Goal: Task Accomplishment & Management: Manage account settings

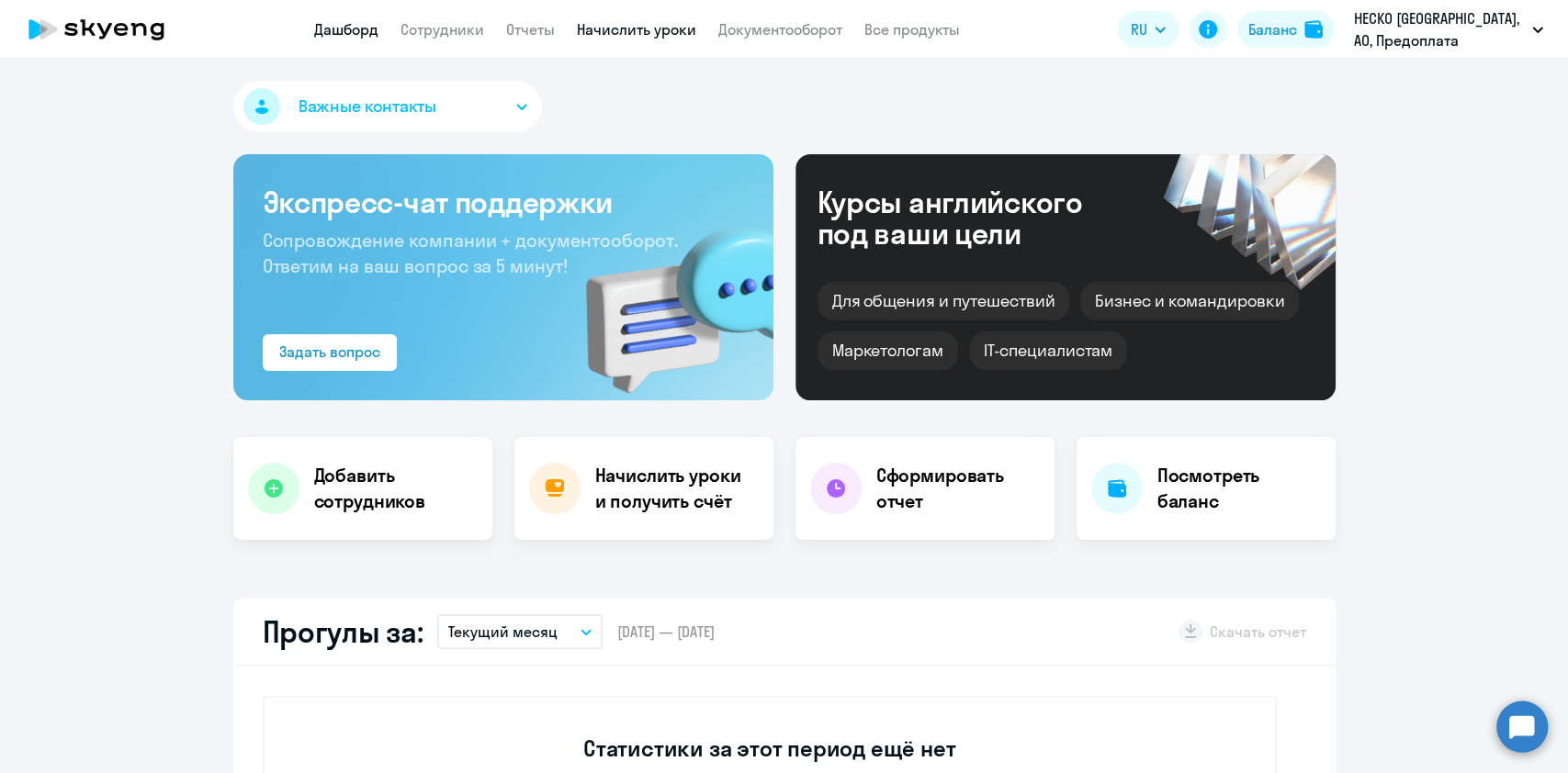
select select "30"
click at [617, 33] on link "Начислить уроки" at bounding box center [636, 30] width 119 height 19
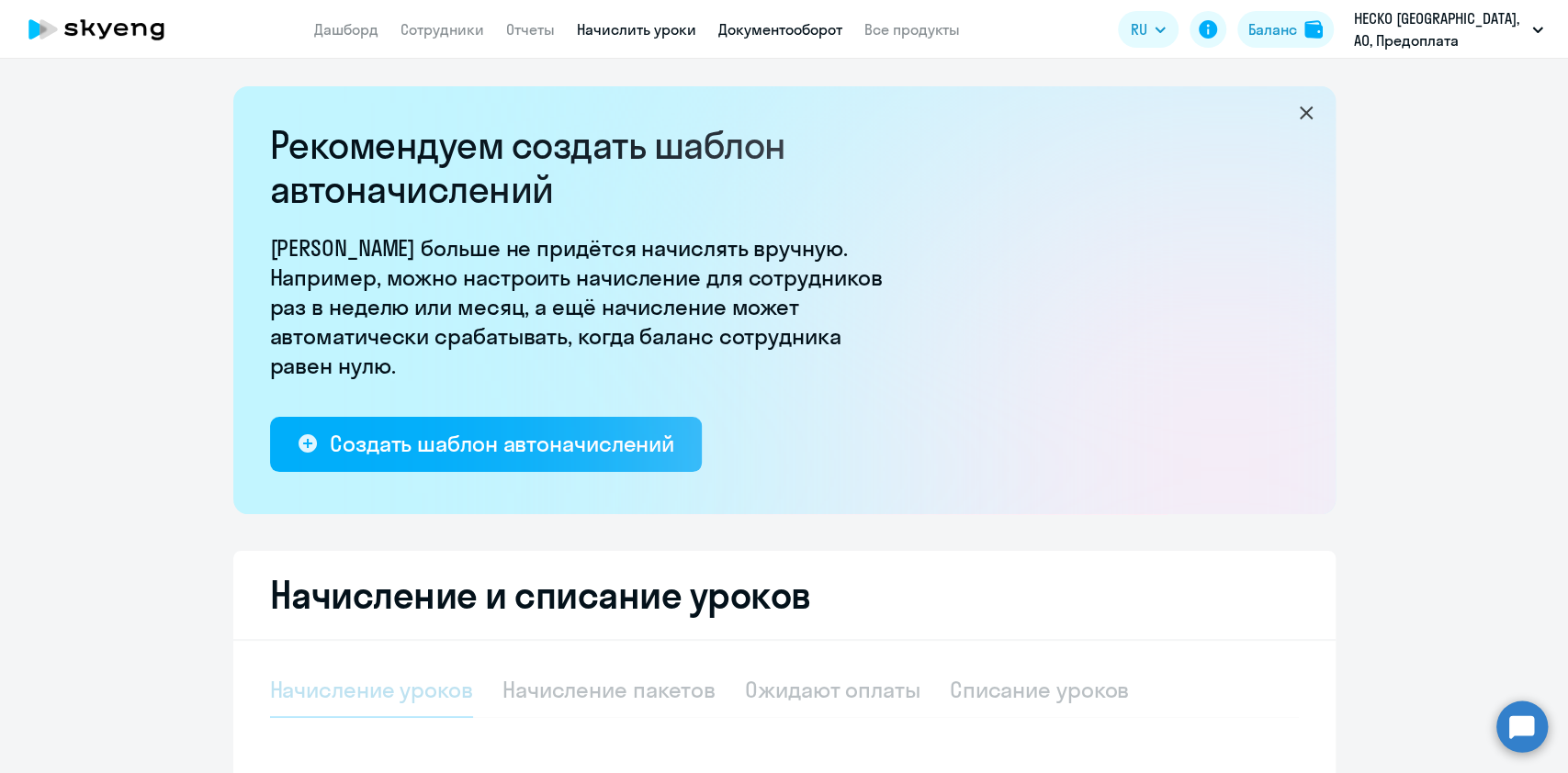
select select "10"
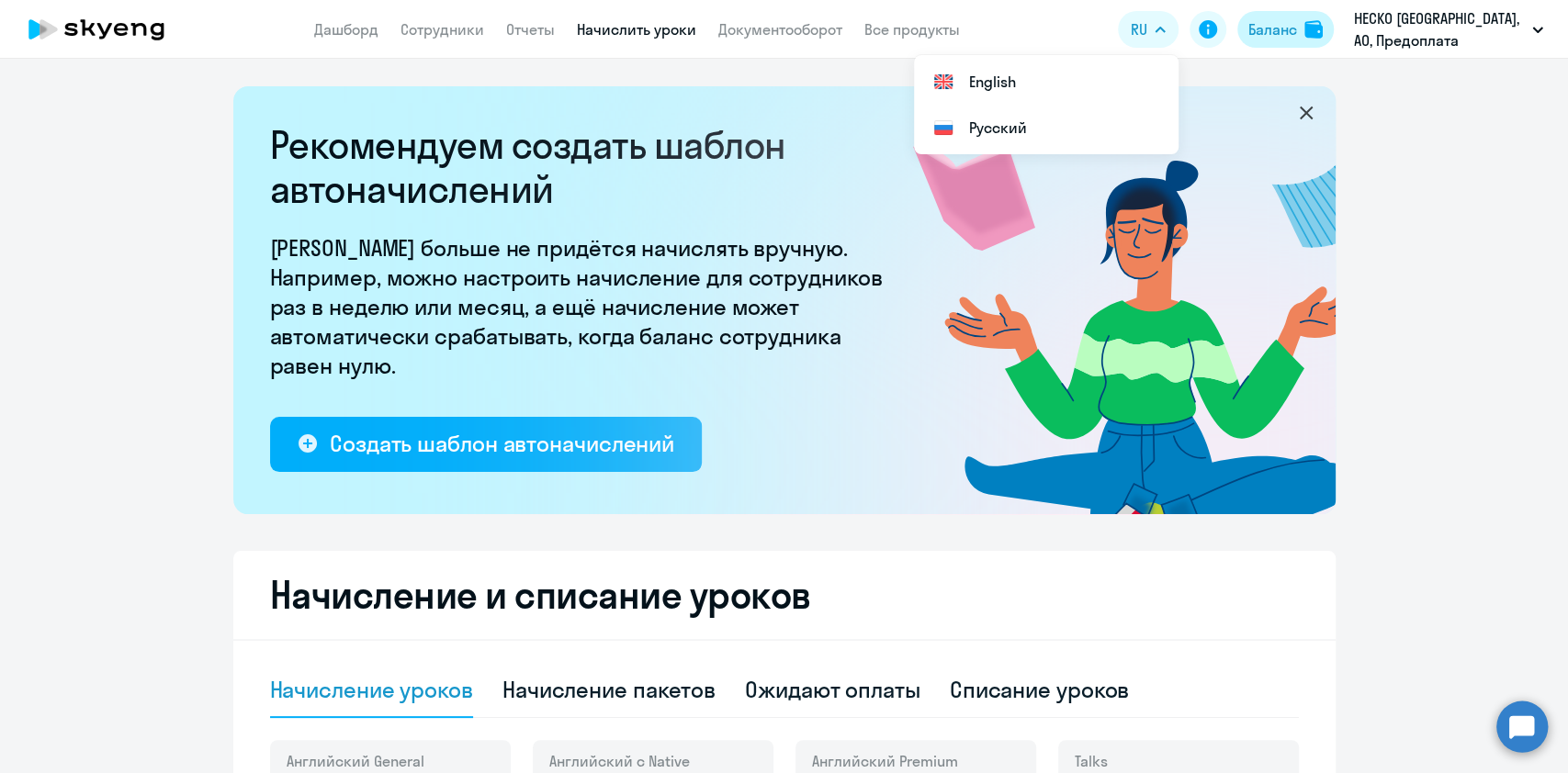
click at [1271, 14] on button "Баланс" at bounding box center [1286, 30] width 96 height 37
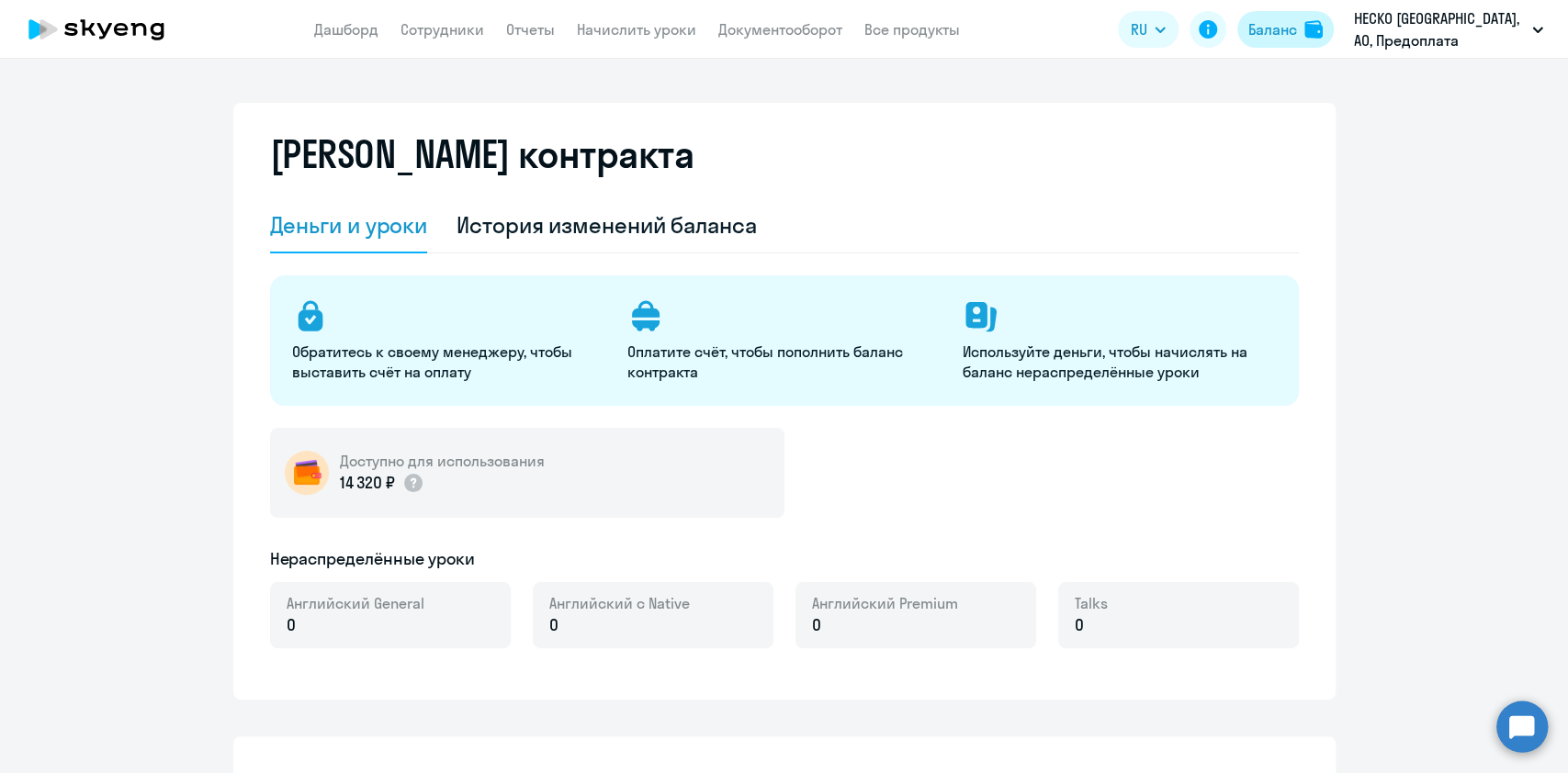
select select "english_adult_not_native_speaker"
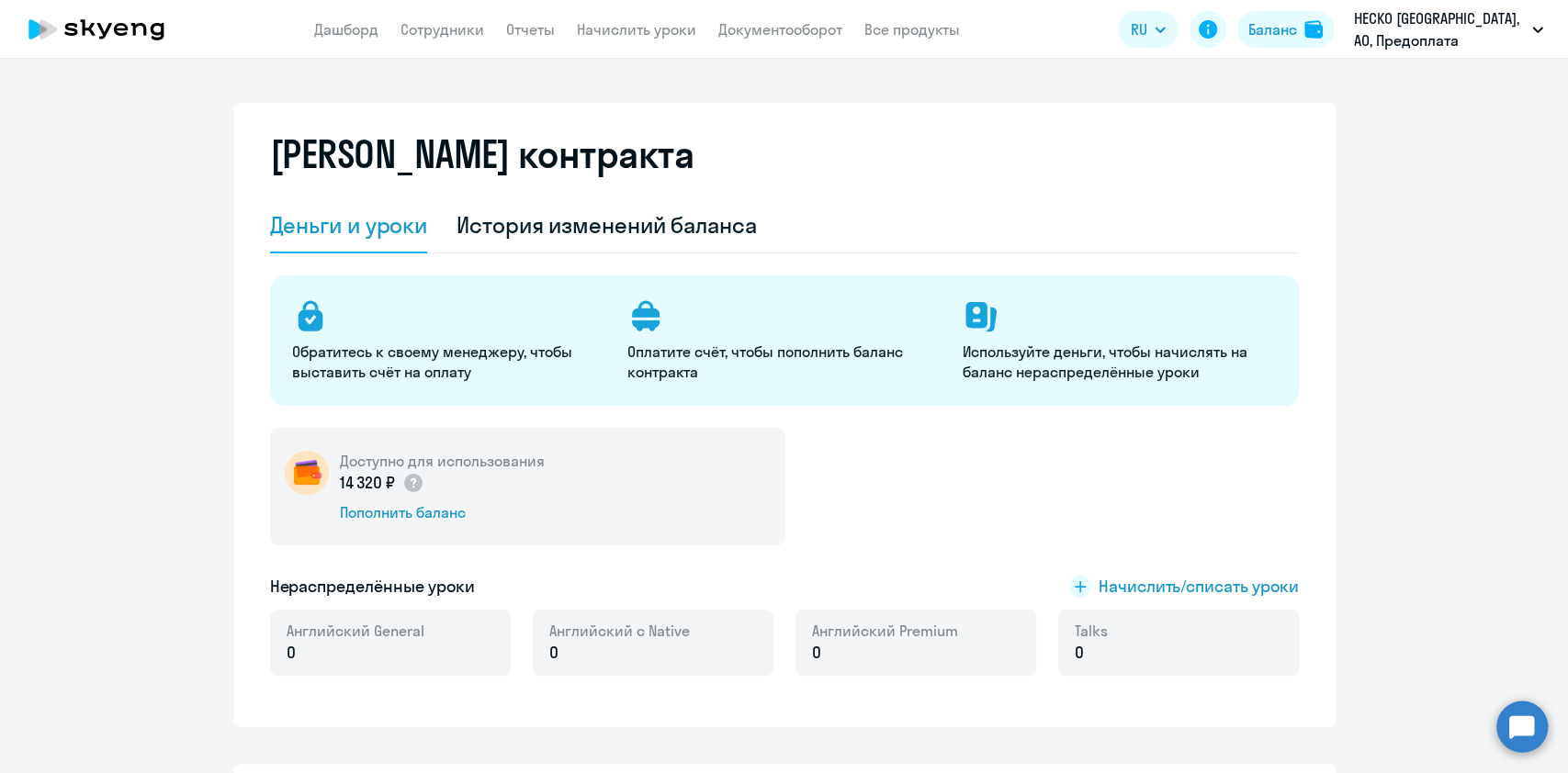
click at [649, 18] on app-header "Дашборд Сотрудники Отчеты Начислить уроки Документооборот Все продукты Дашборд …" at bounding box center [784, 29] width 1568 height 58
click at [650, 26] on link "Начислить уроки" at bounding box center [636, 30] width 119 height 19
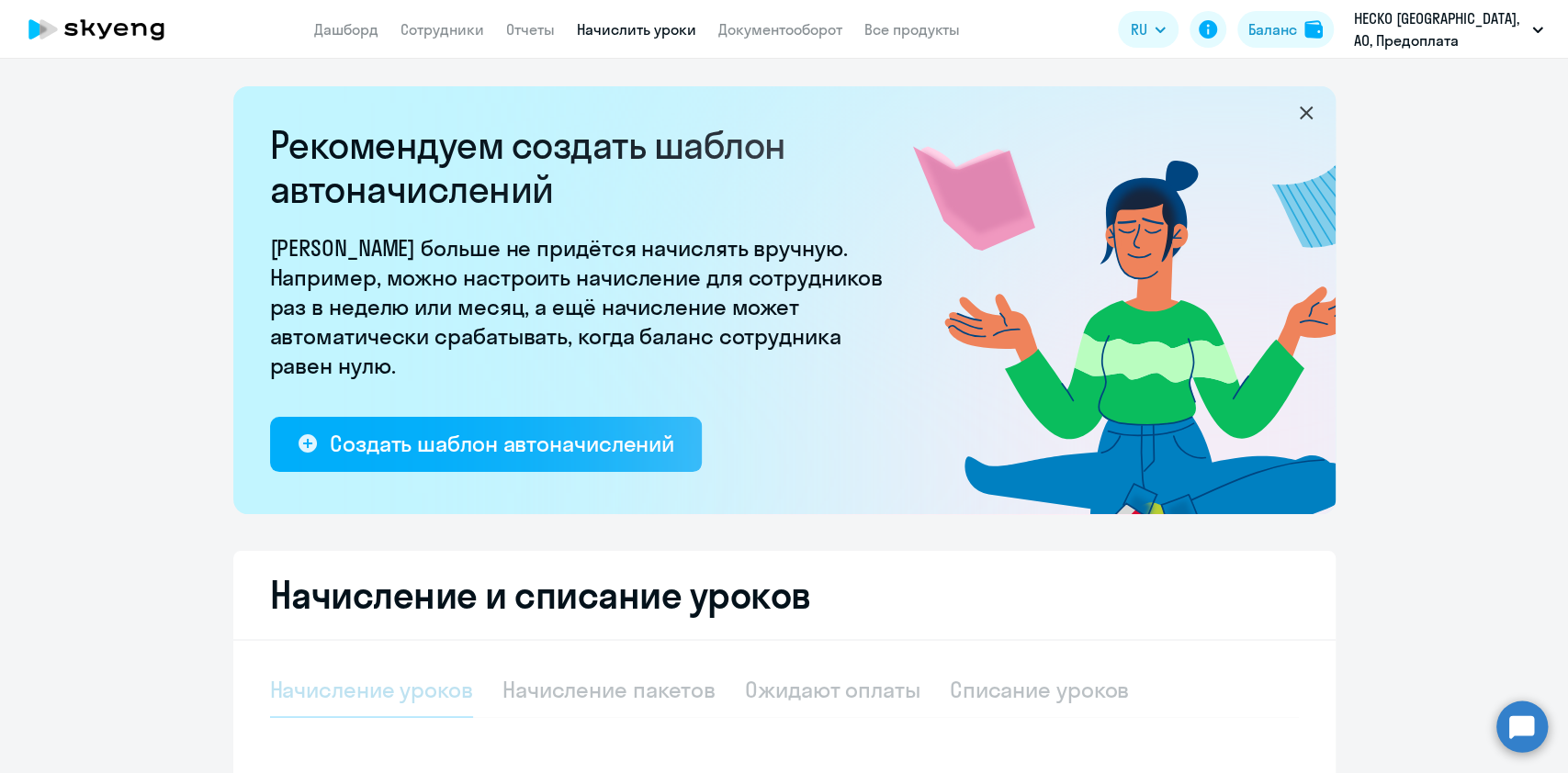
select select "10"
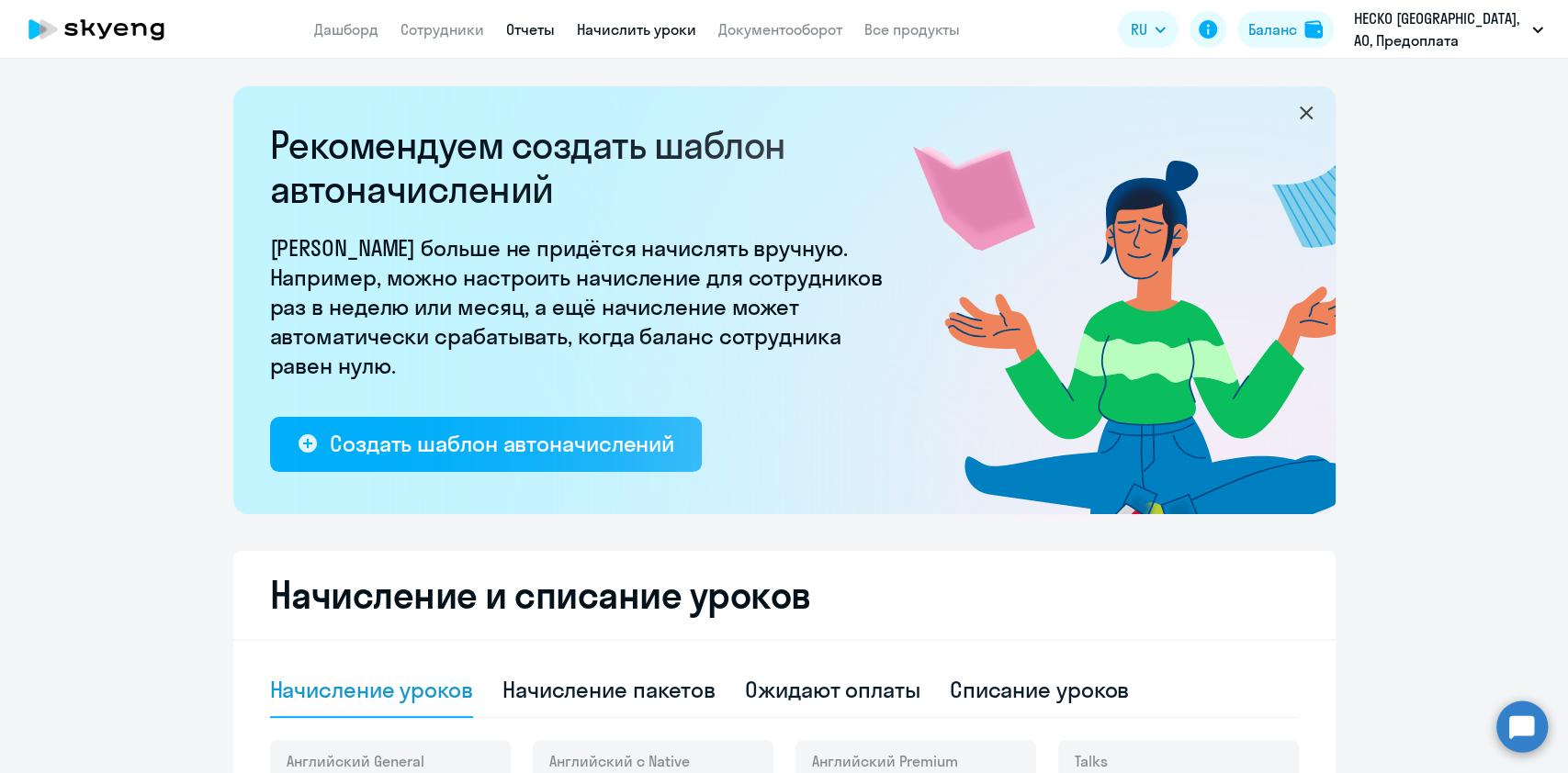
click at [506, 28] on link "Отчеты" at bounding box center [530, 30] width 49 height 19
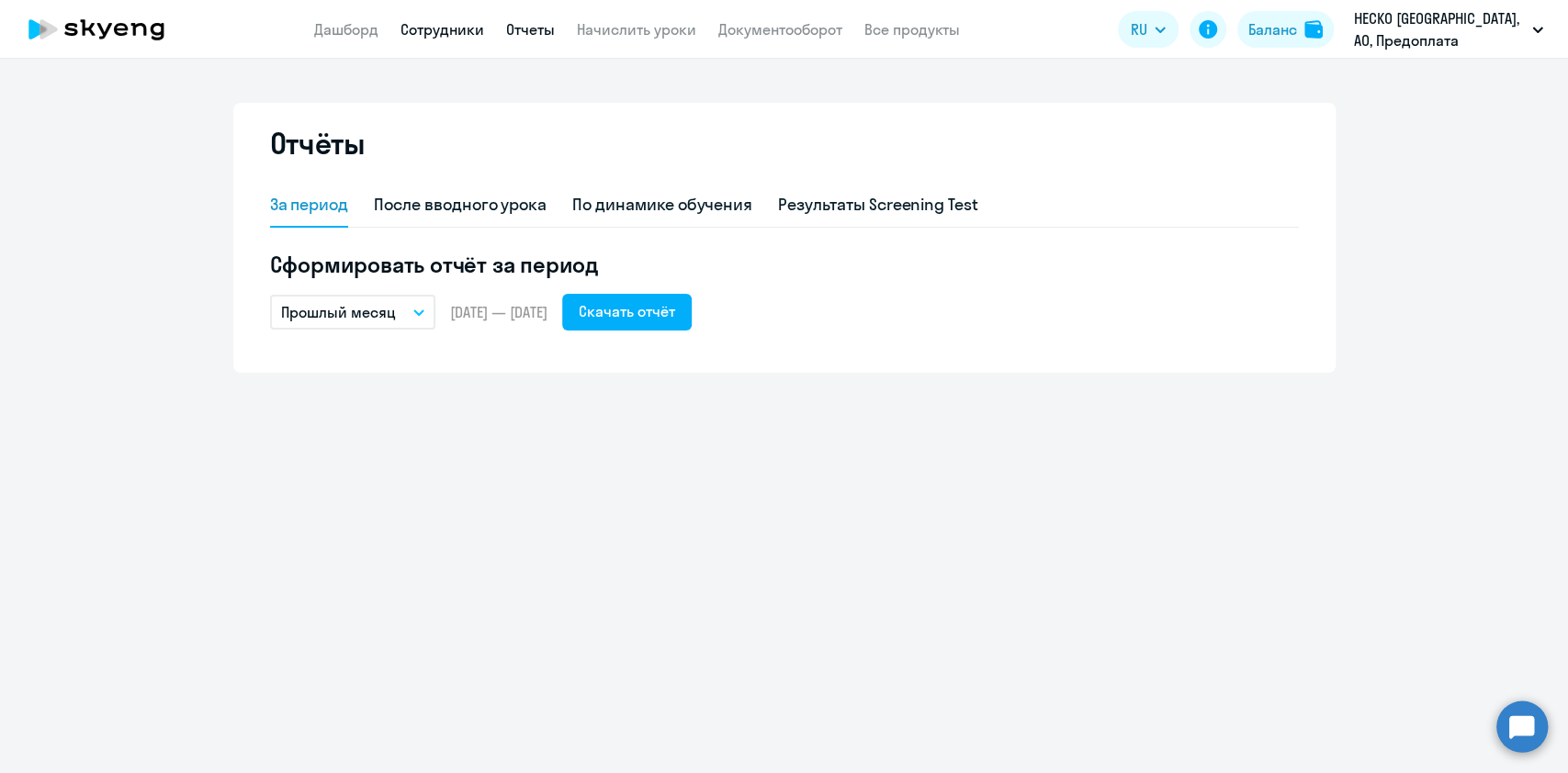
click at [414, 20] on link "Сотрудники" at bounding box center [442, 30] width 83 height 19
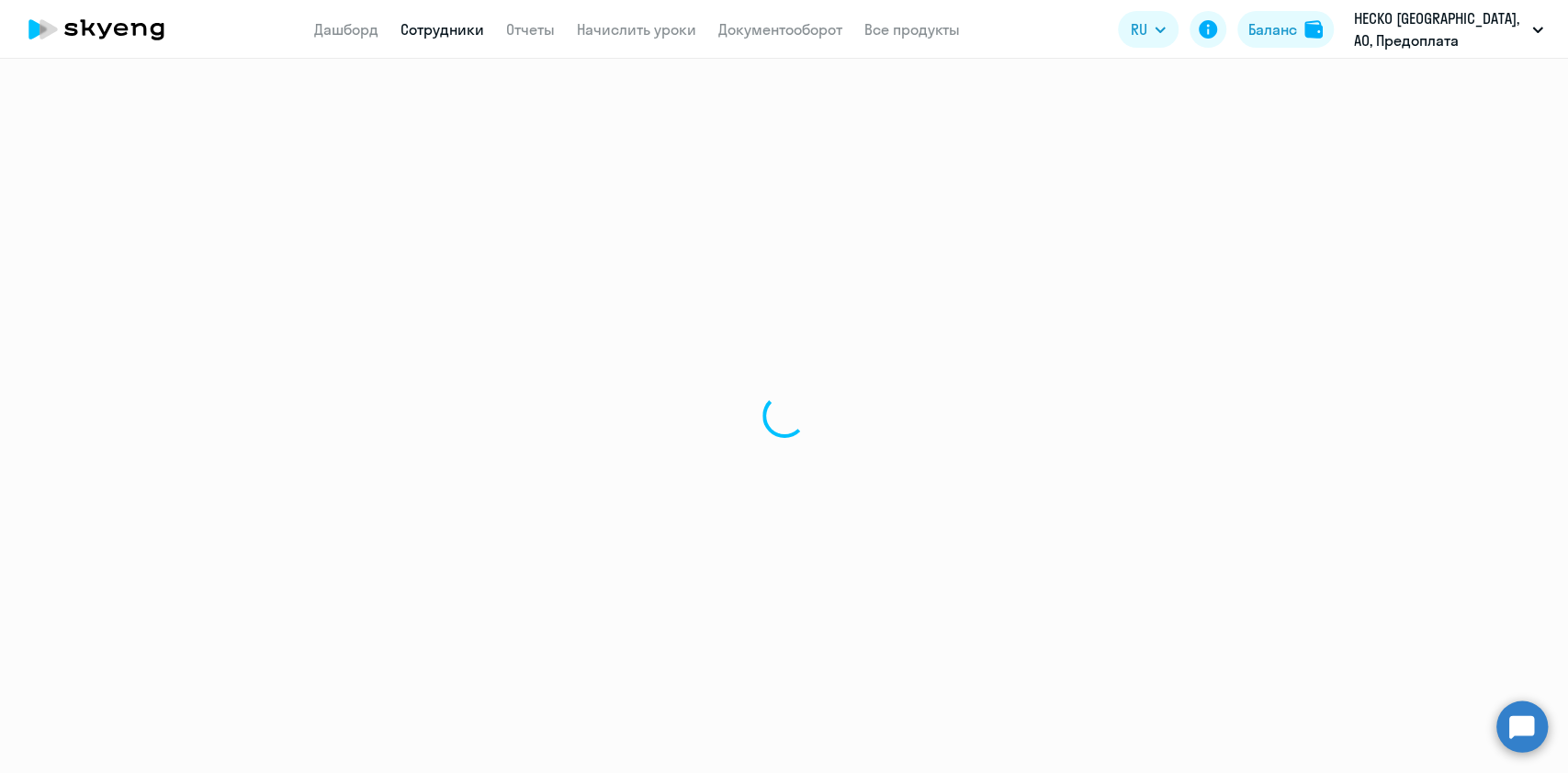
select select "30"
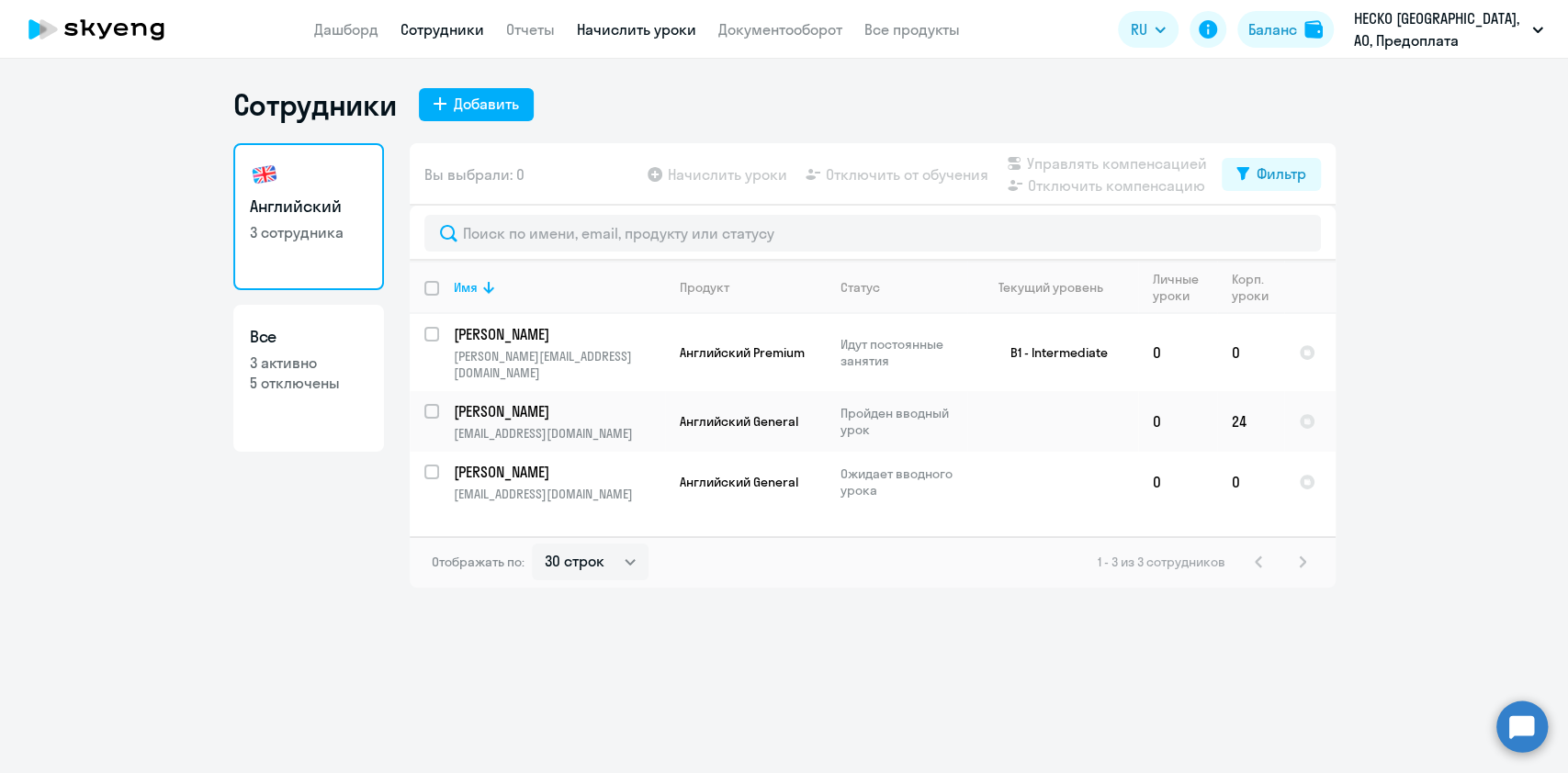
click at [621, 31] on link "Начислить уроки" at bounding box center [636, 30] width 119 height 19
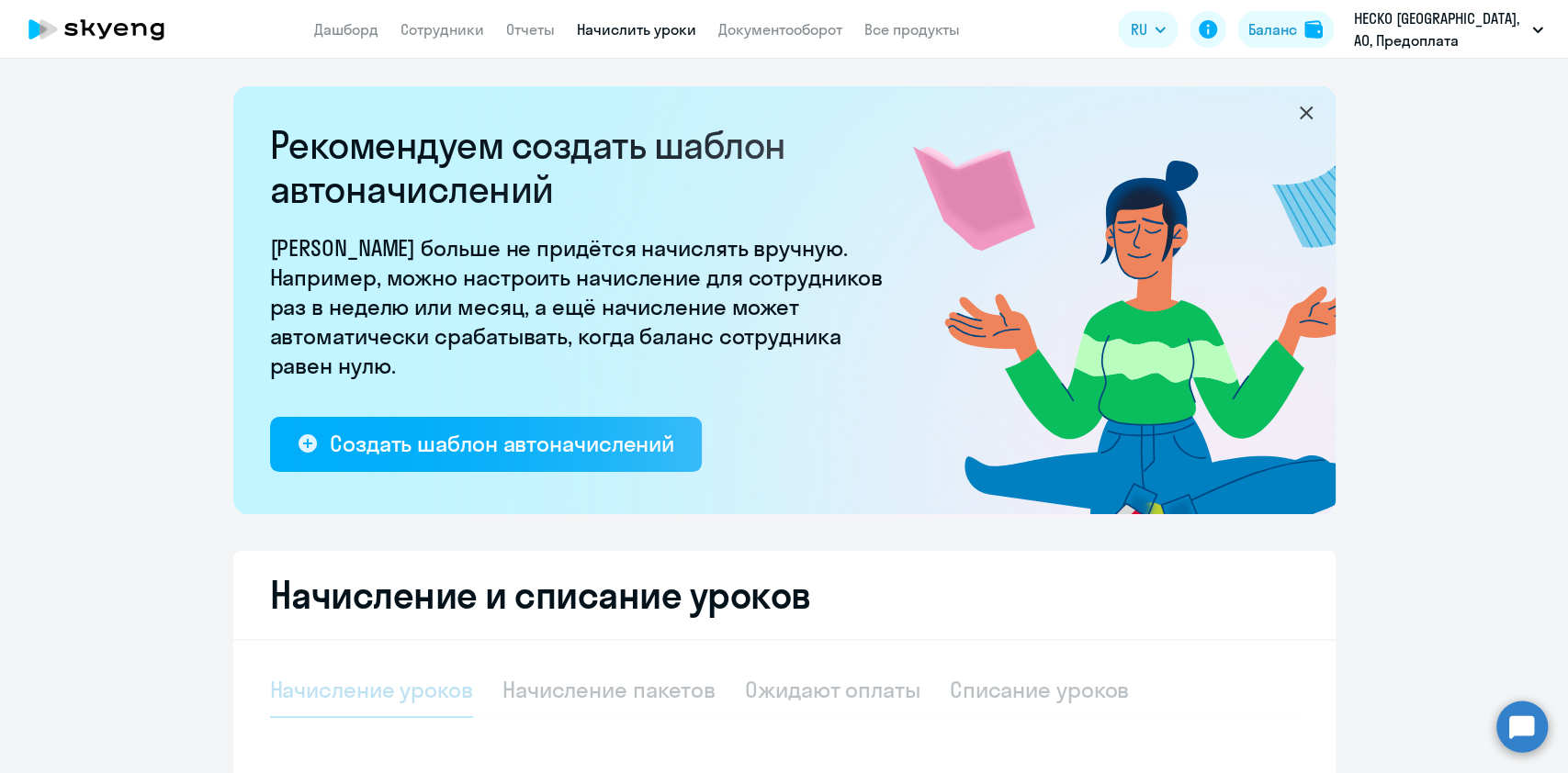
select select "10"
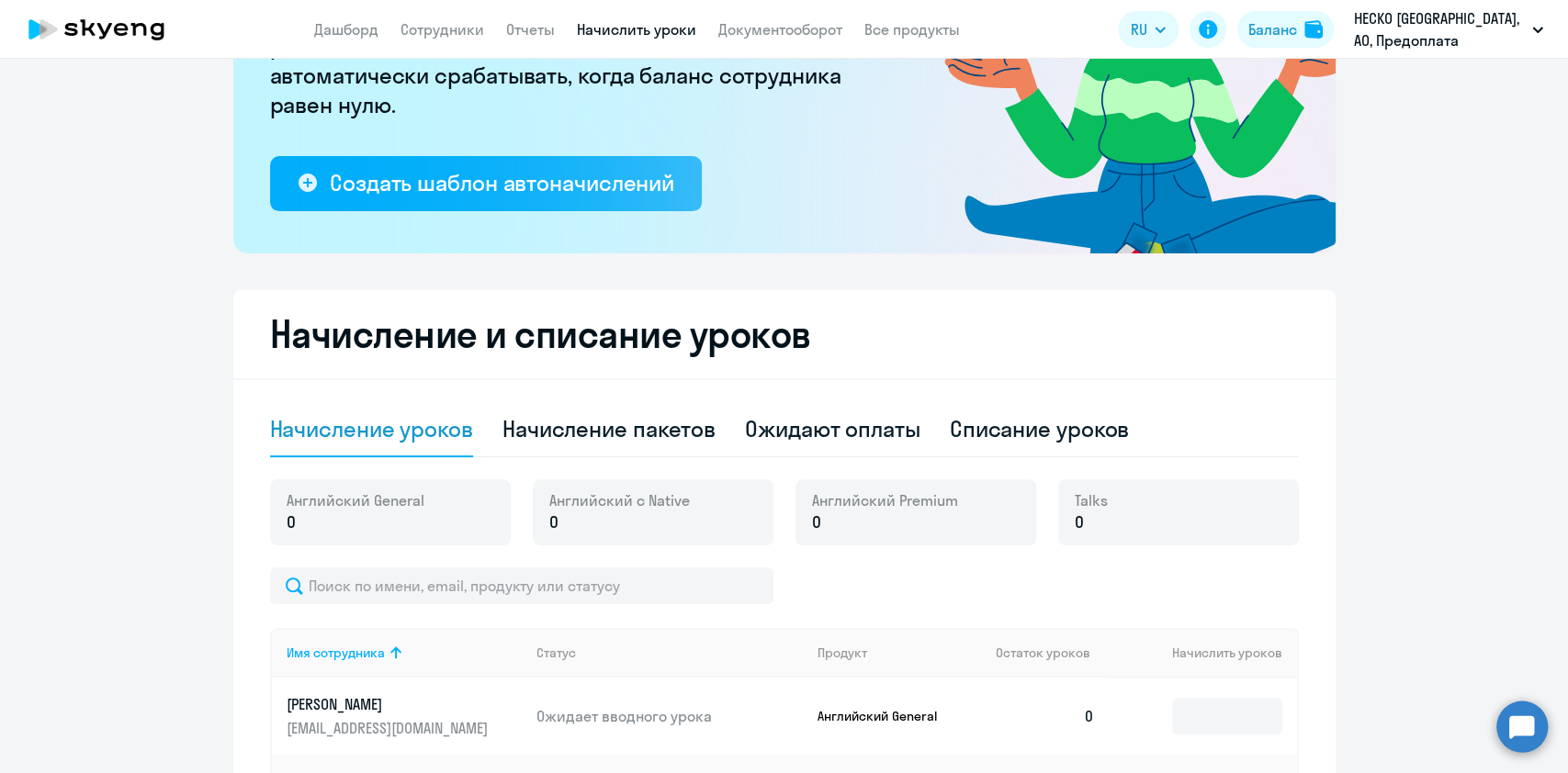
scroll to position [368, 0]
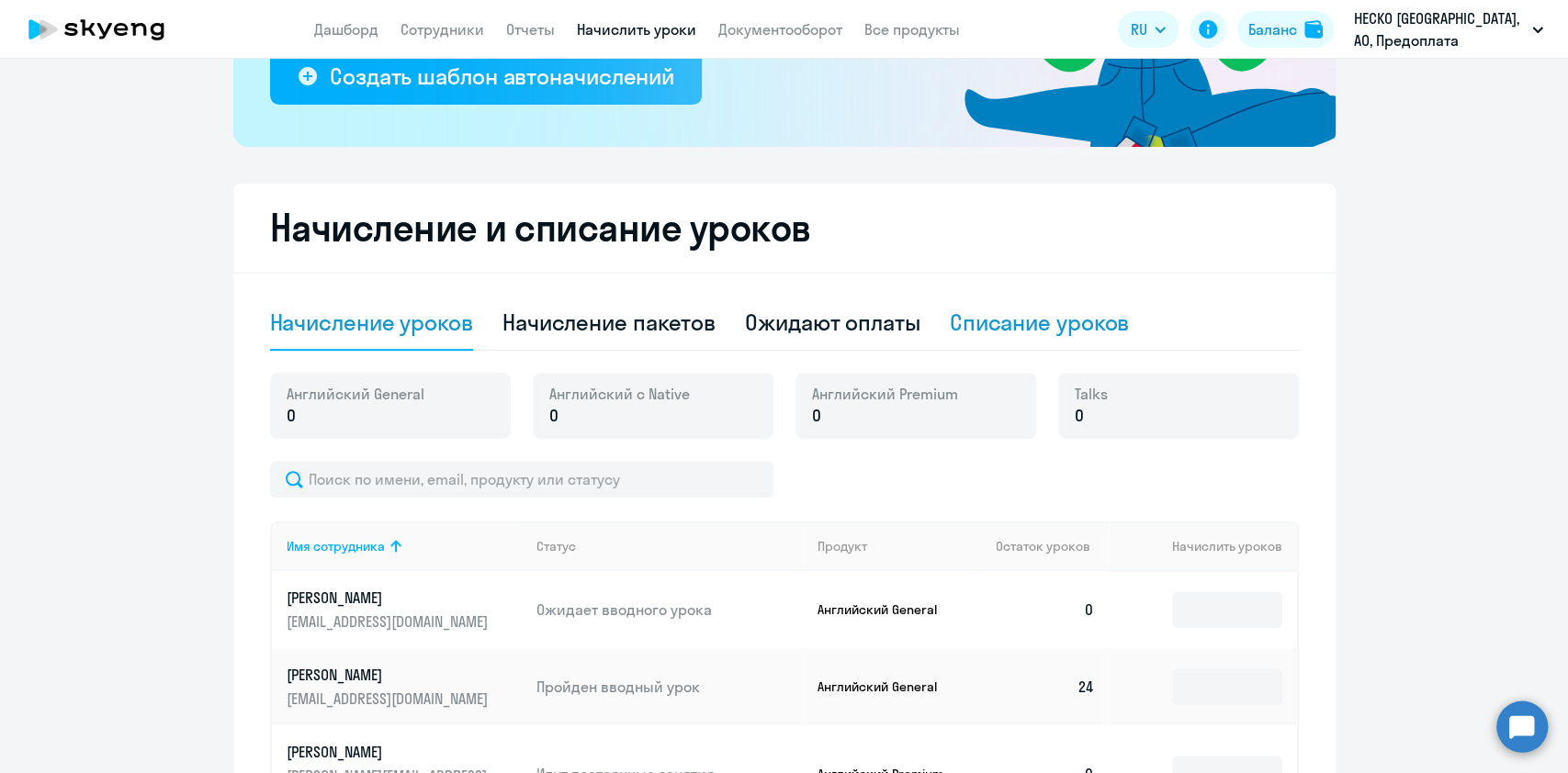
click at [1023, 307] on div "Списание уроков" at bounding box center [1039, 322] width 180 height 30
select select "10"
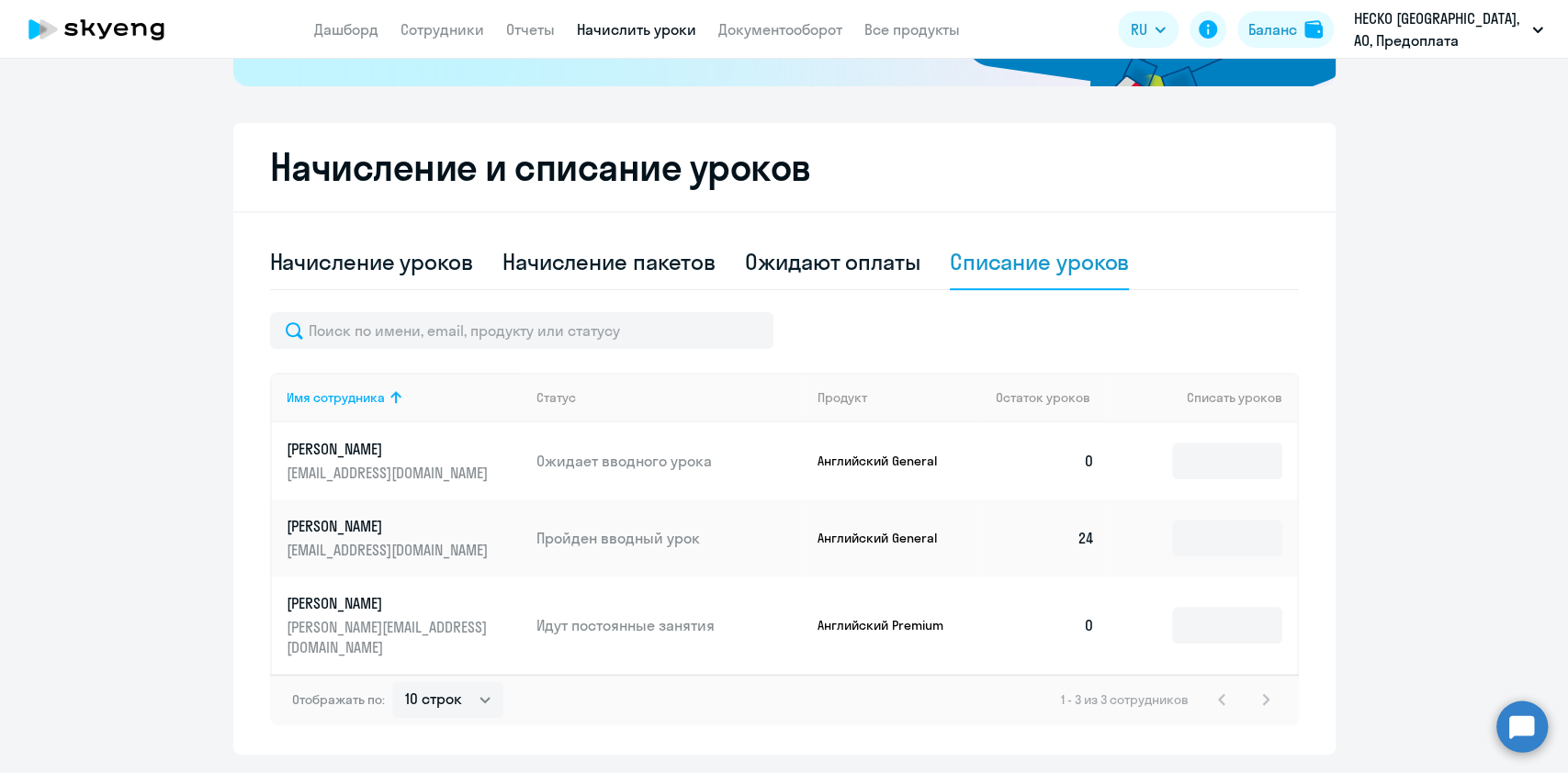
scroll to position [463, 0]
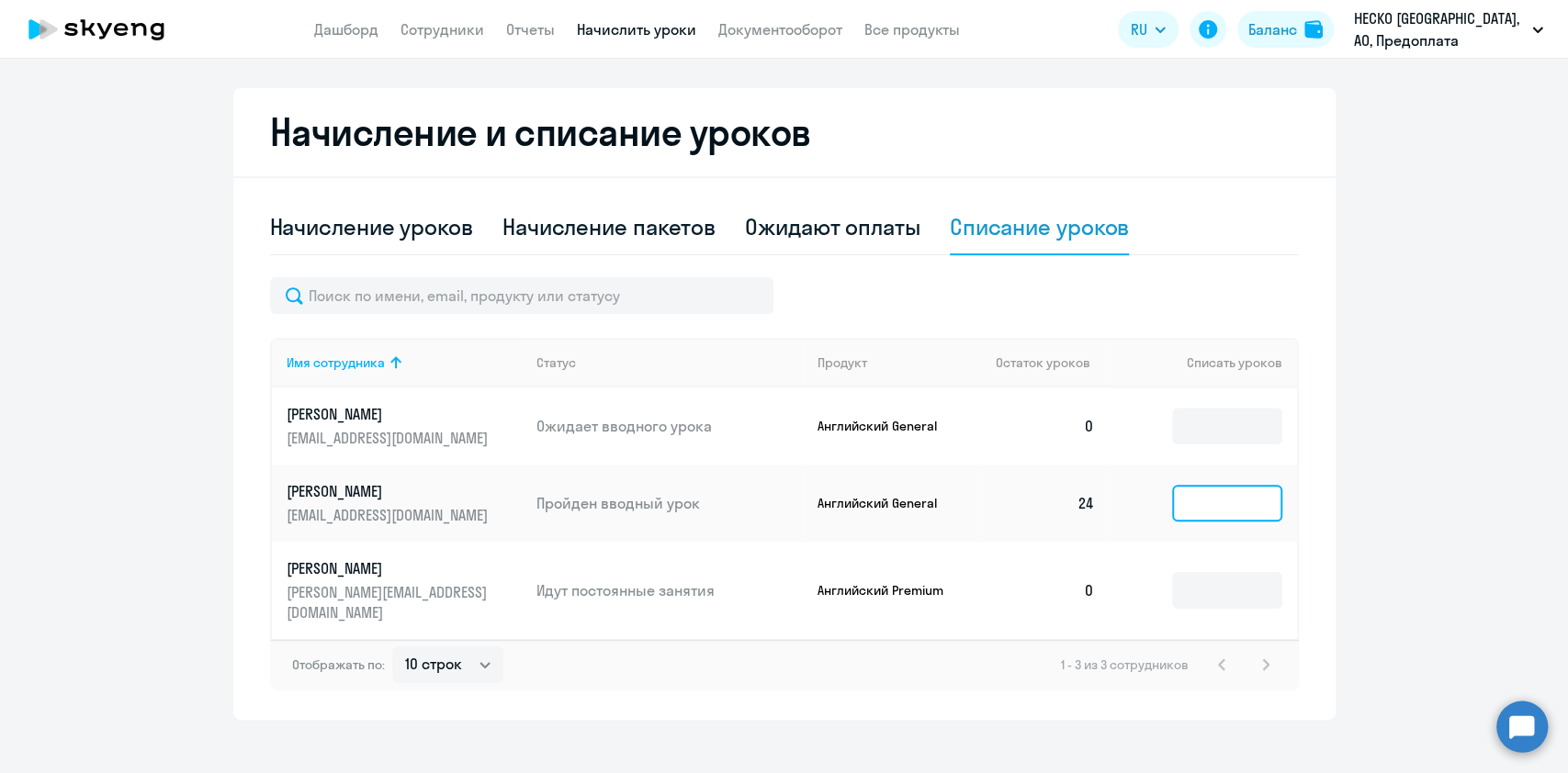
click at [1225, 509] on input at bounding box center [1226, 504] width 110 height 37
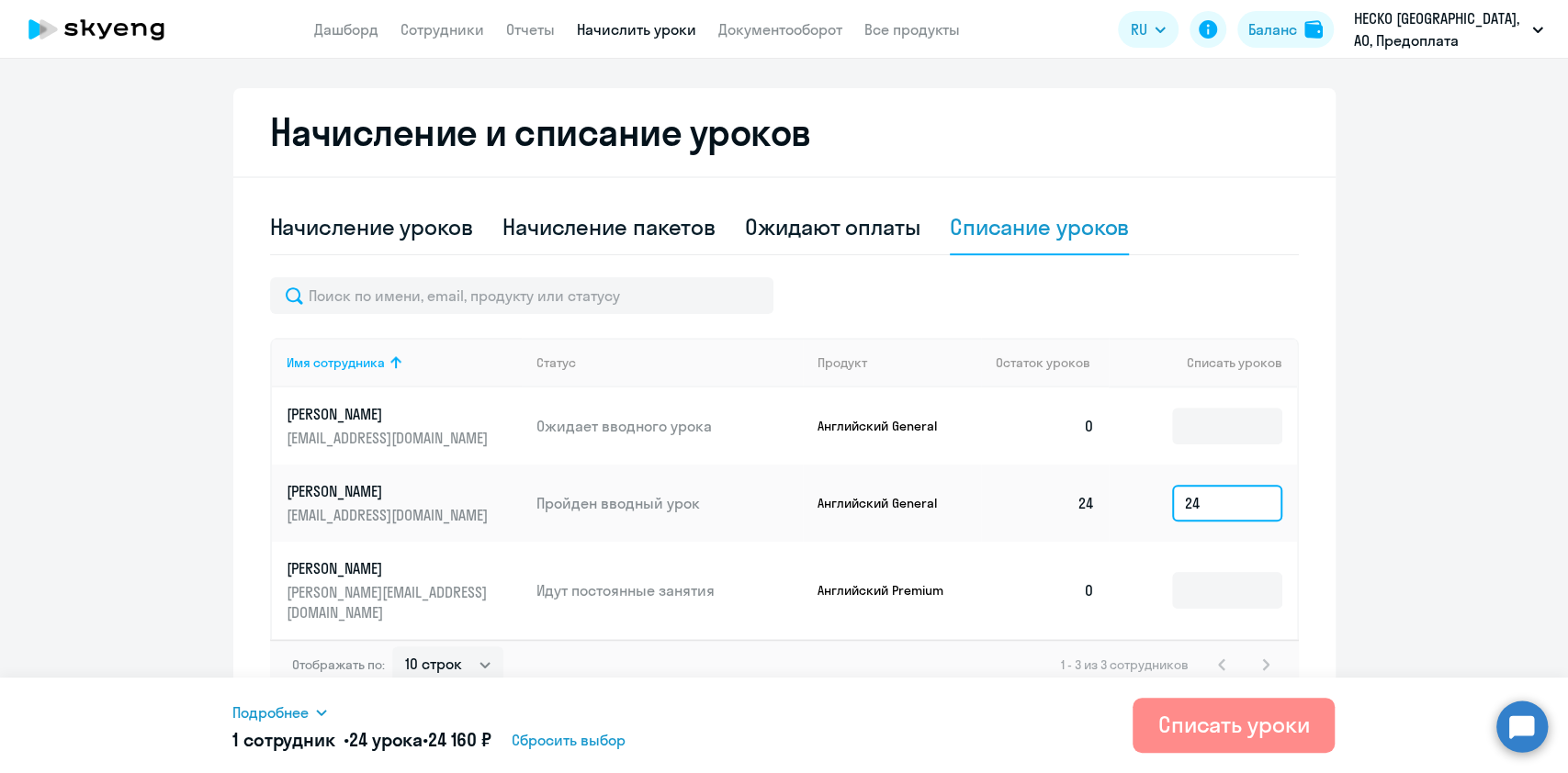
type input "24"
click at [1252, 729] on div "Списать уроки" at bounding box center [1235, 725] width 152 height 30
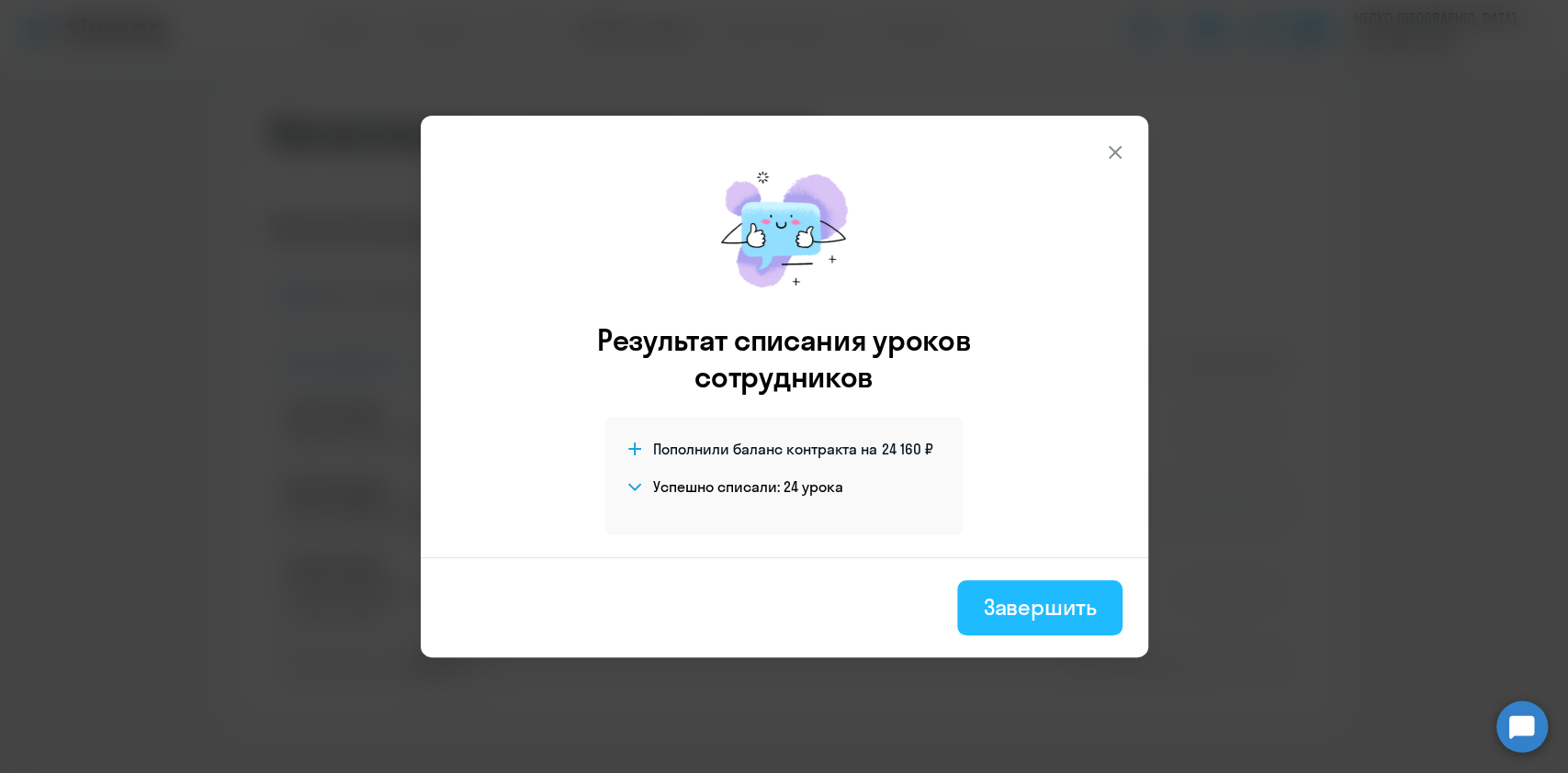
click at [1020, 598] on div "Завершить" at bounding box center [1039, 607] width 113 height 30
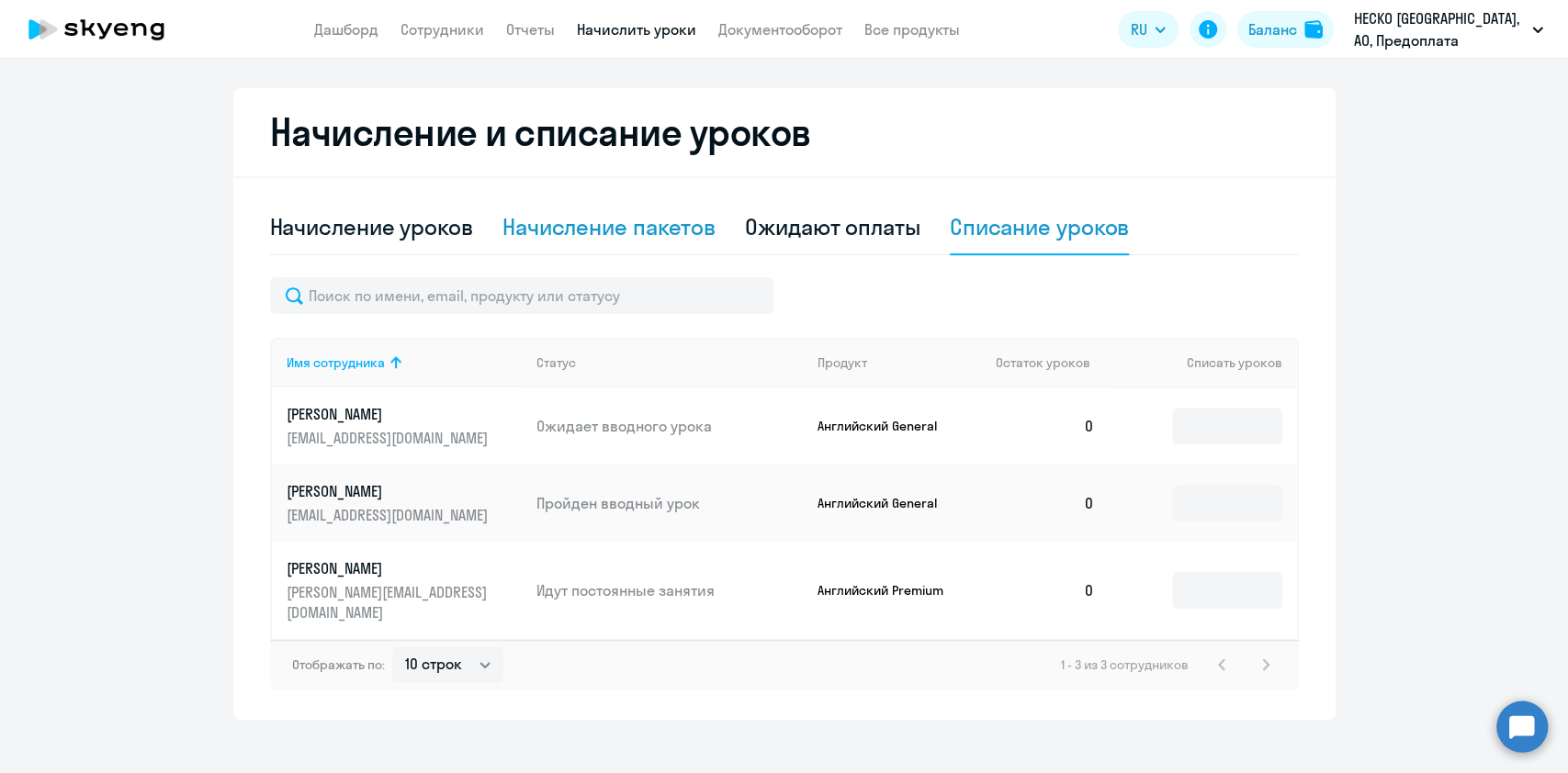
click at [559, 237] on div "Начисление пакетов" at bounding box center [608, 227] width 213 height 30
select select "10"
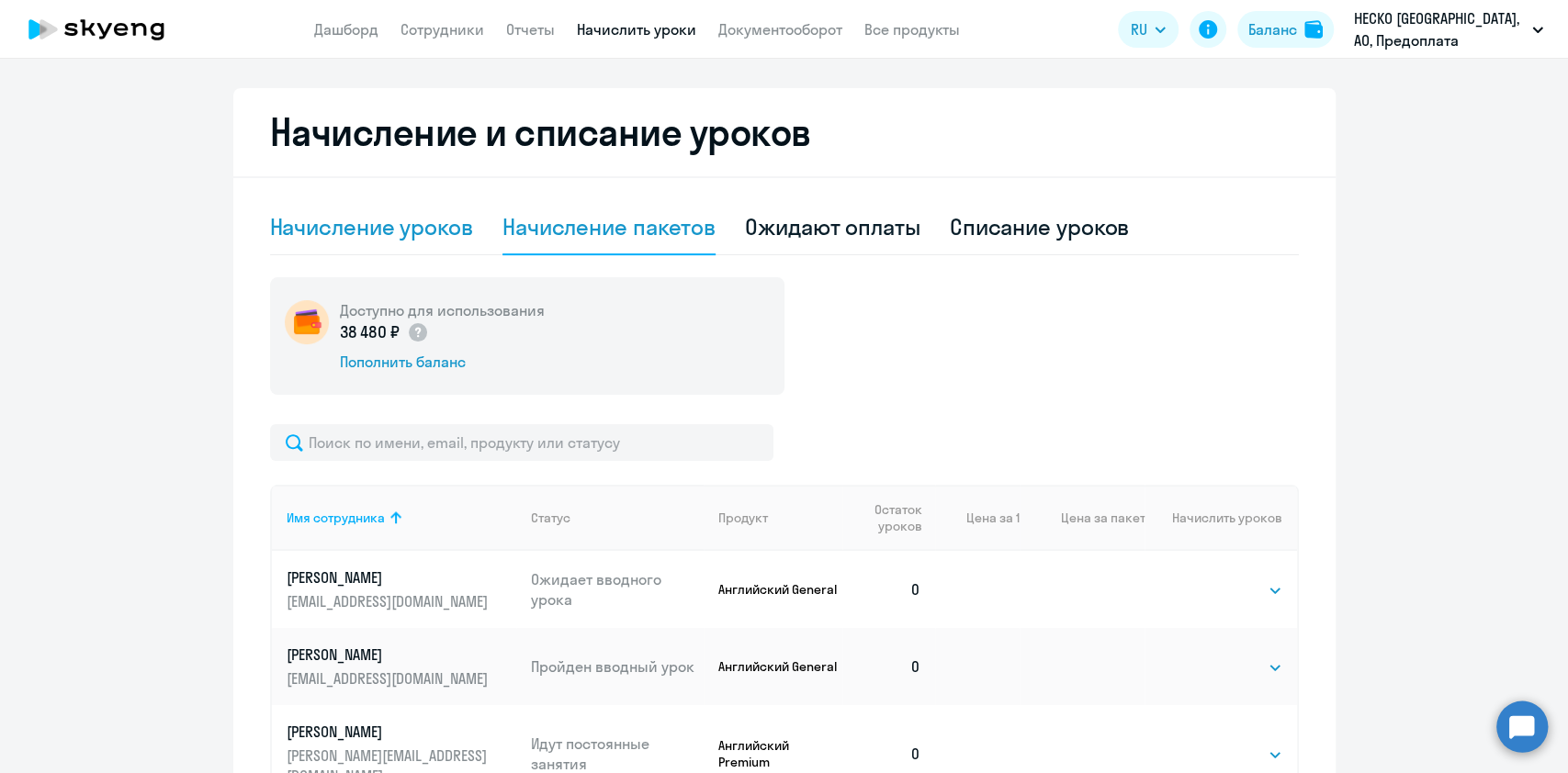
click at [433, 227] on div "Начисление уроков" at bounding box center [371, 227] width 203 height 30
select select "10"
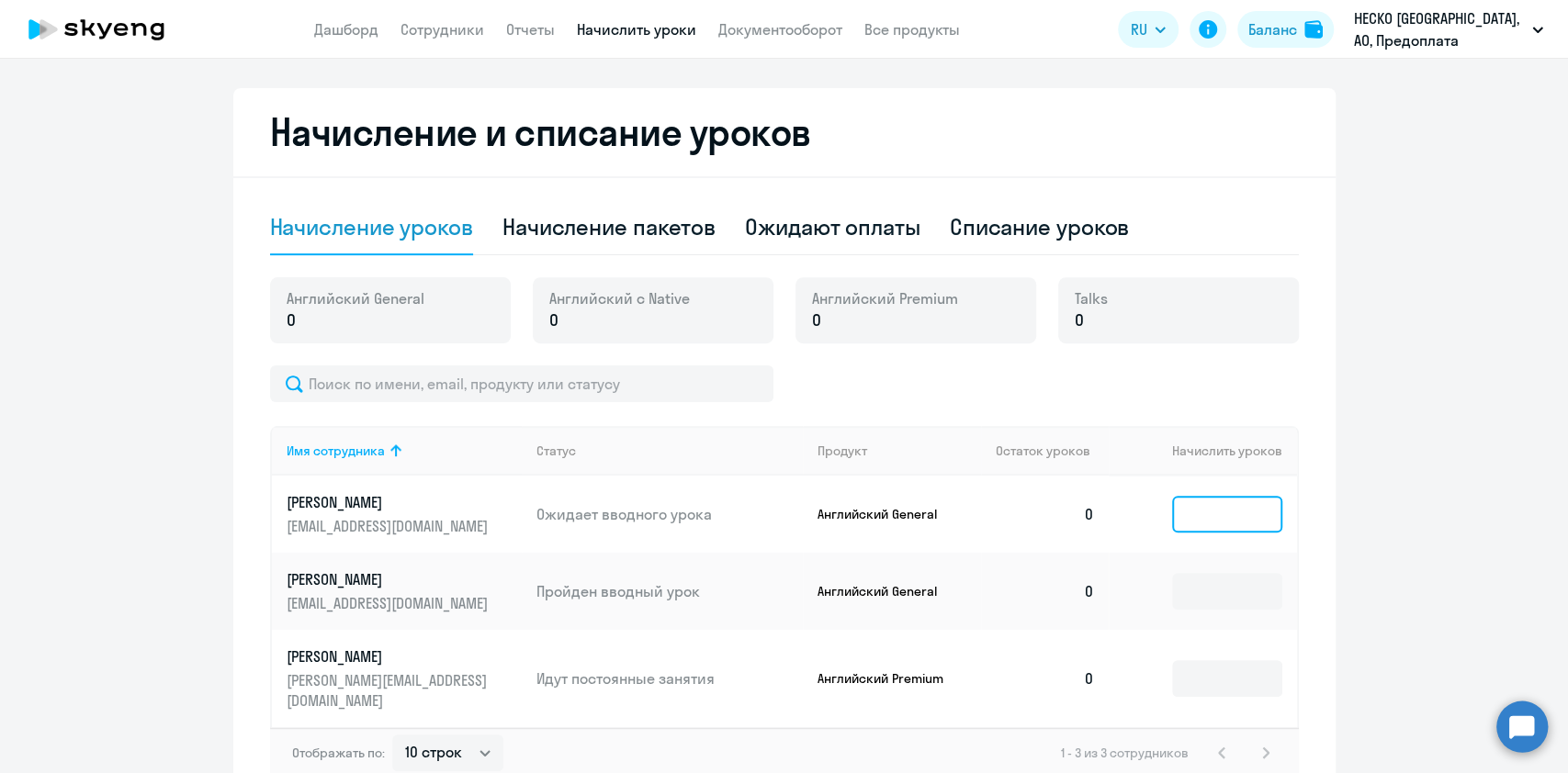
click at [1223, 520] on input at bounding box center [1226, 515] width 110 height 37
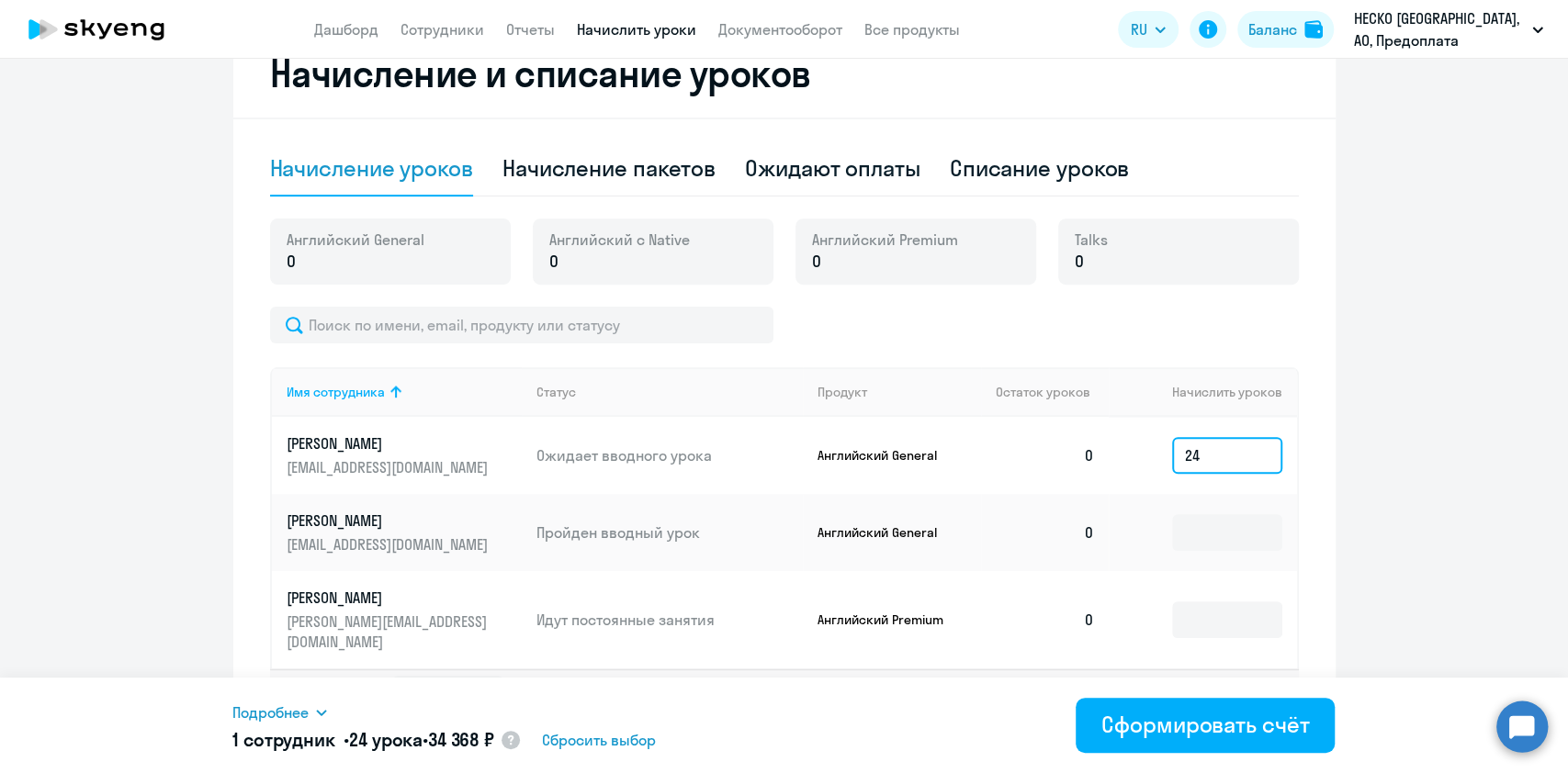
scroll to position [551, 0]
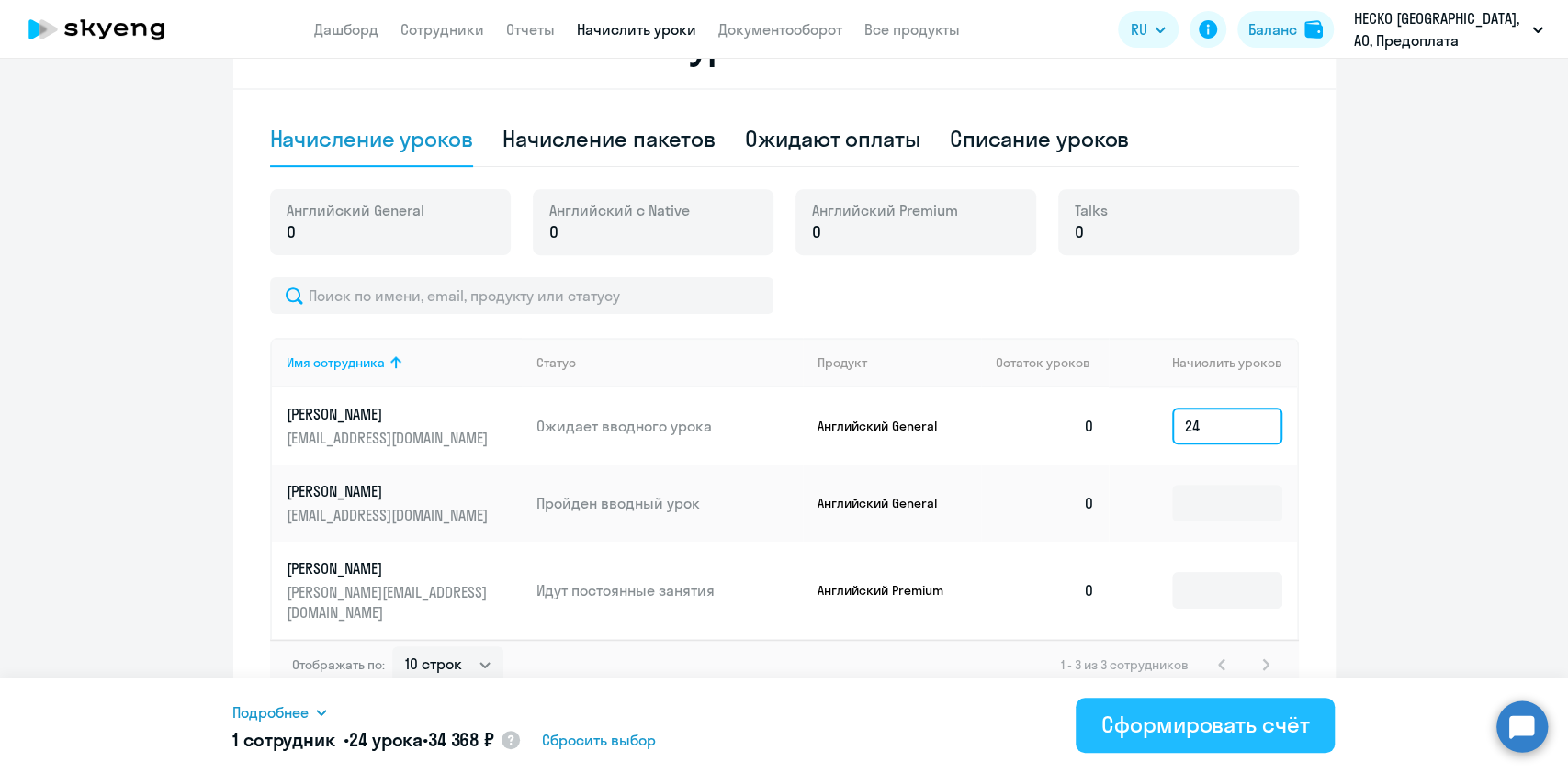
type input "24"
click at [1152, 712] on div "Сформировать счёт" at bounding box center [1205, 725] width 207 height 30
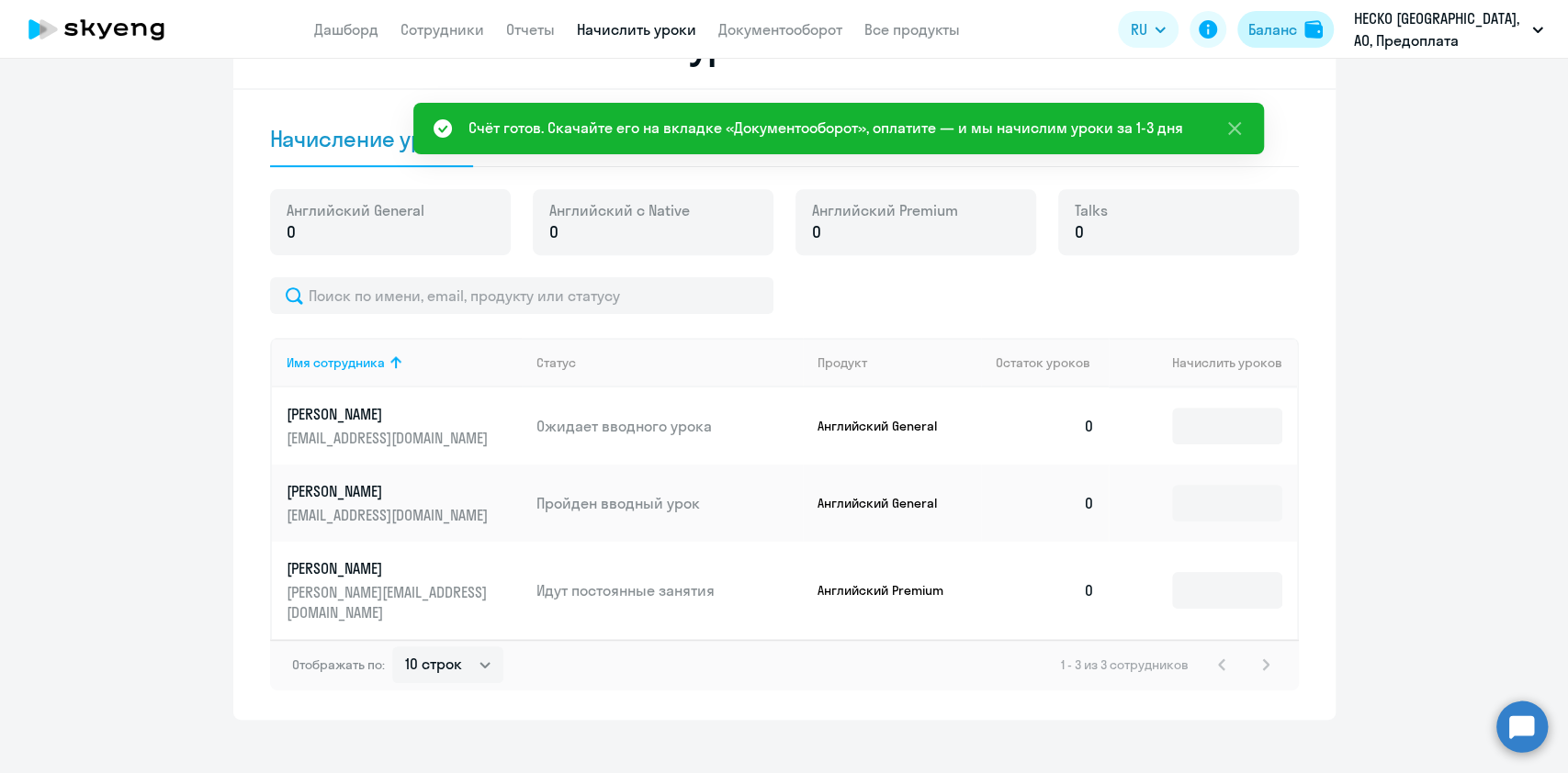
click at [1303, 17] on button "Баланс" at bounding box center [1286, 30] width 96 height 37
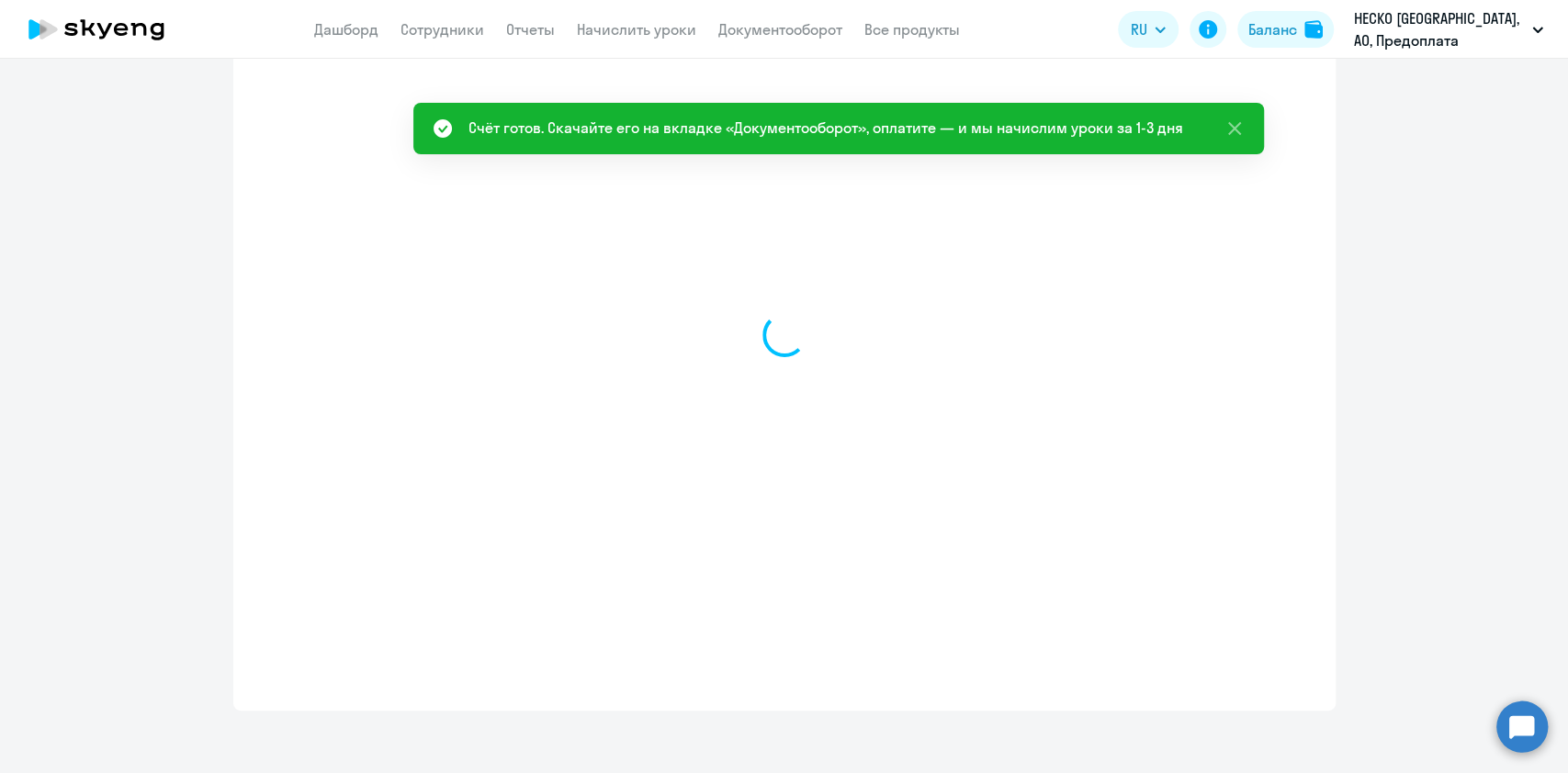
select select "english_adult_not_native_speaker"
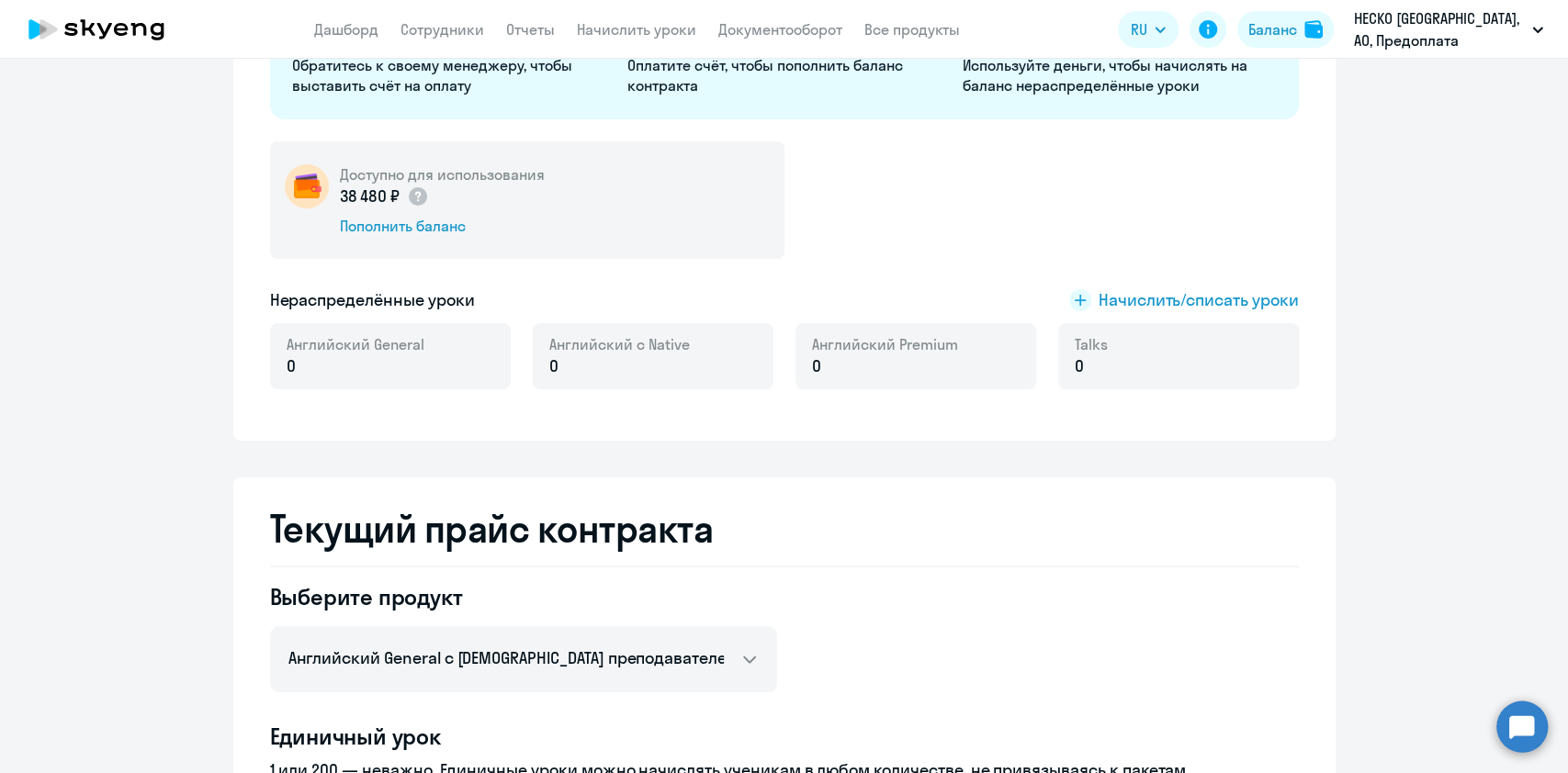
scroll to position [514, 0]
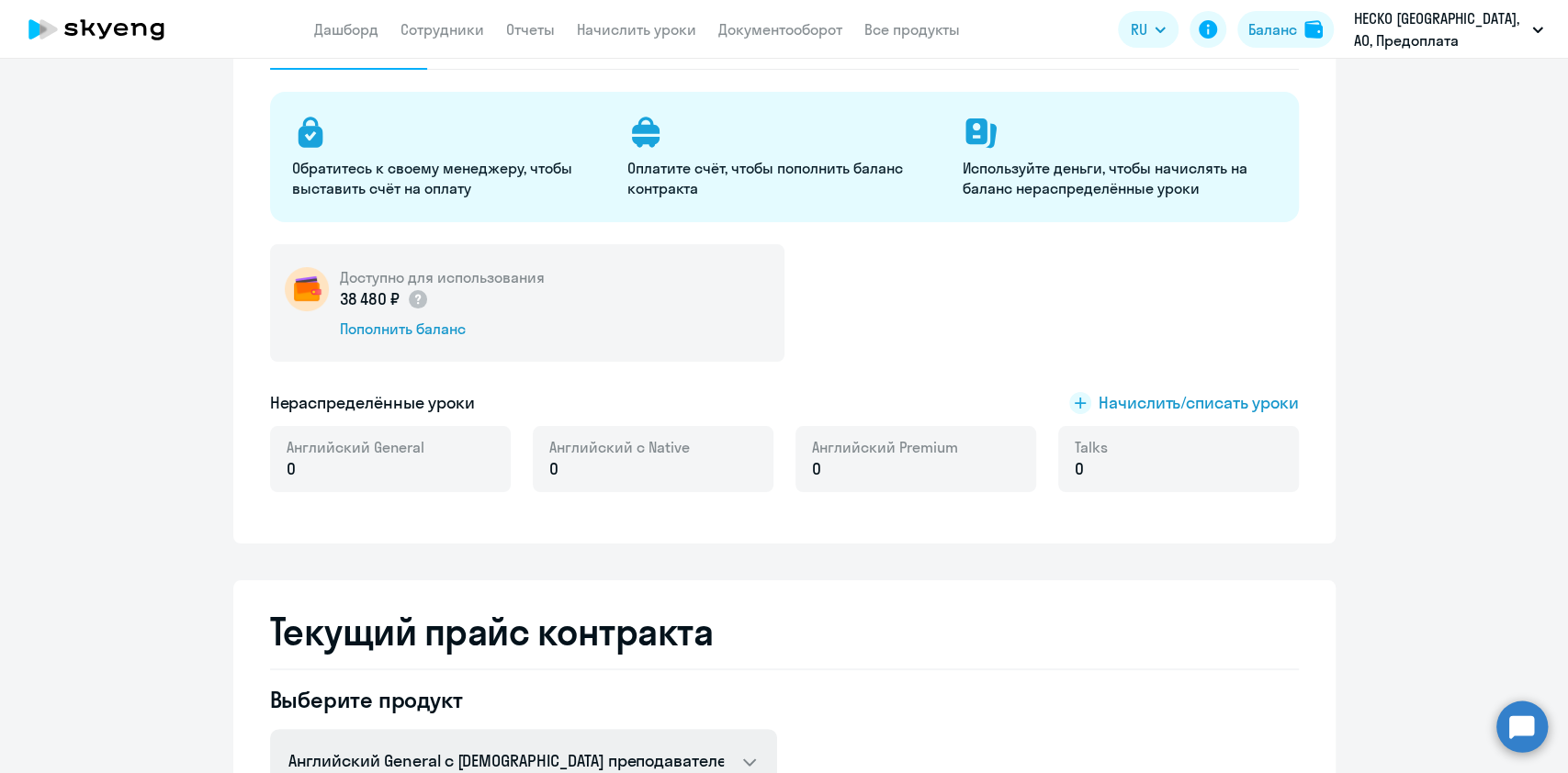
scroll to position [103, 0]
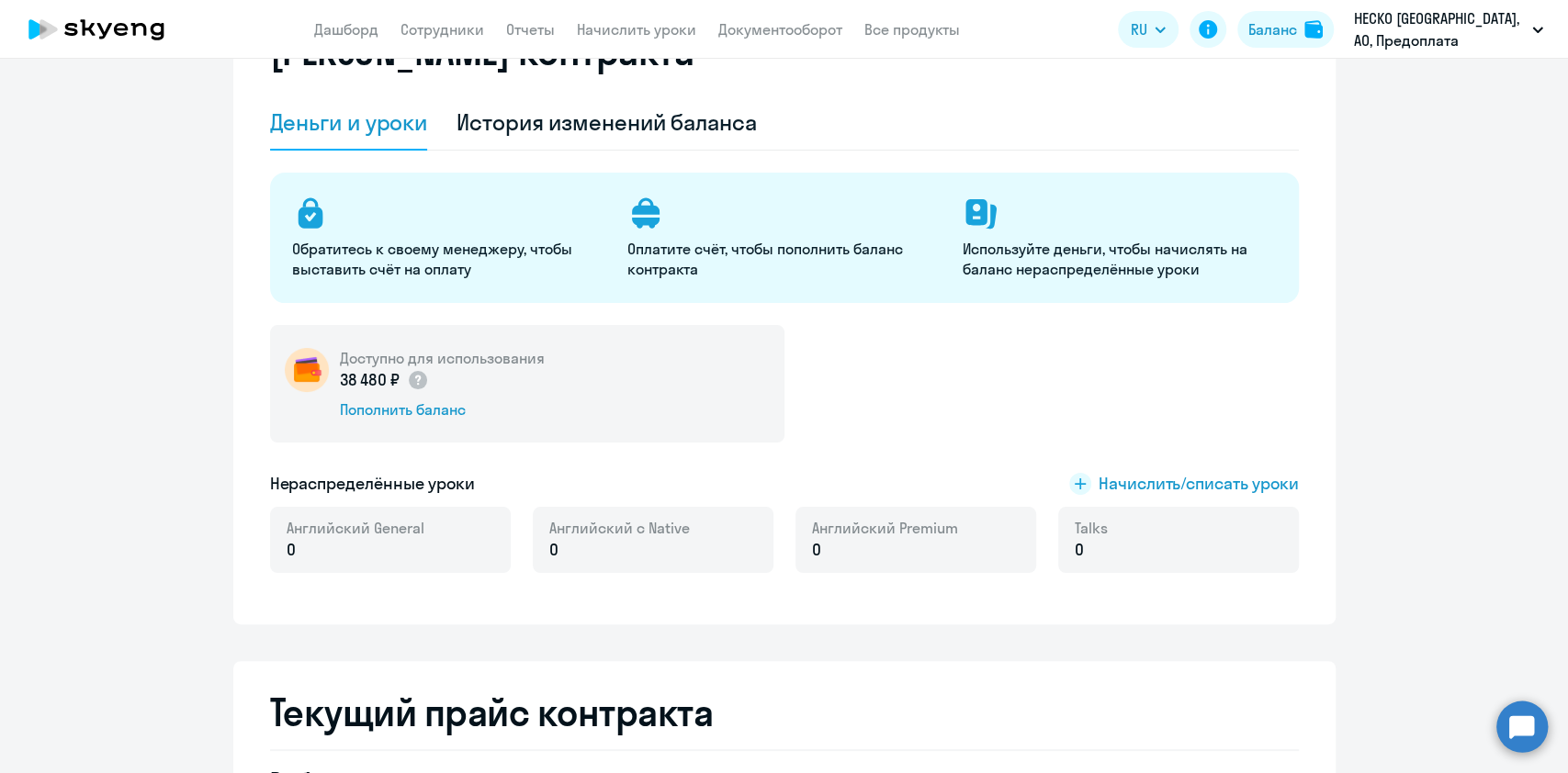
click at [535, 475] on div "Нераспределённые уроки Начислить/списать уроки" at bounding box center [784, 484] width 1029 height 24
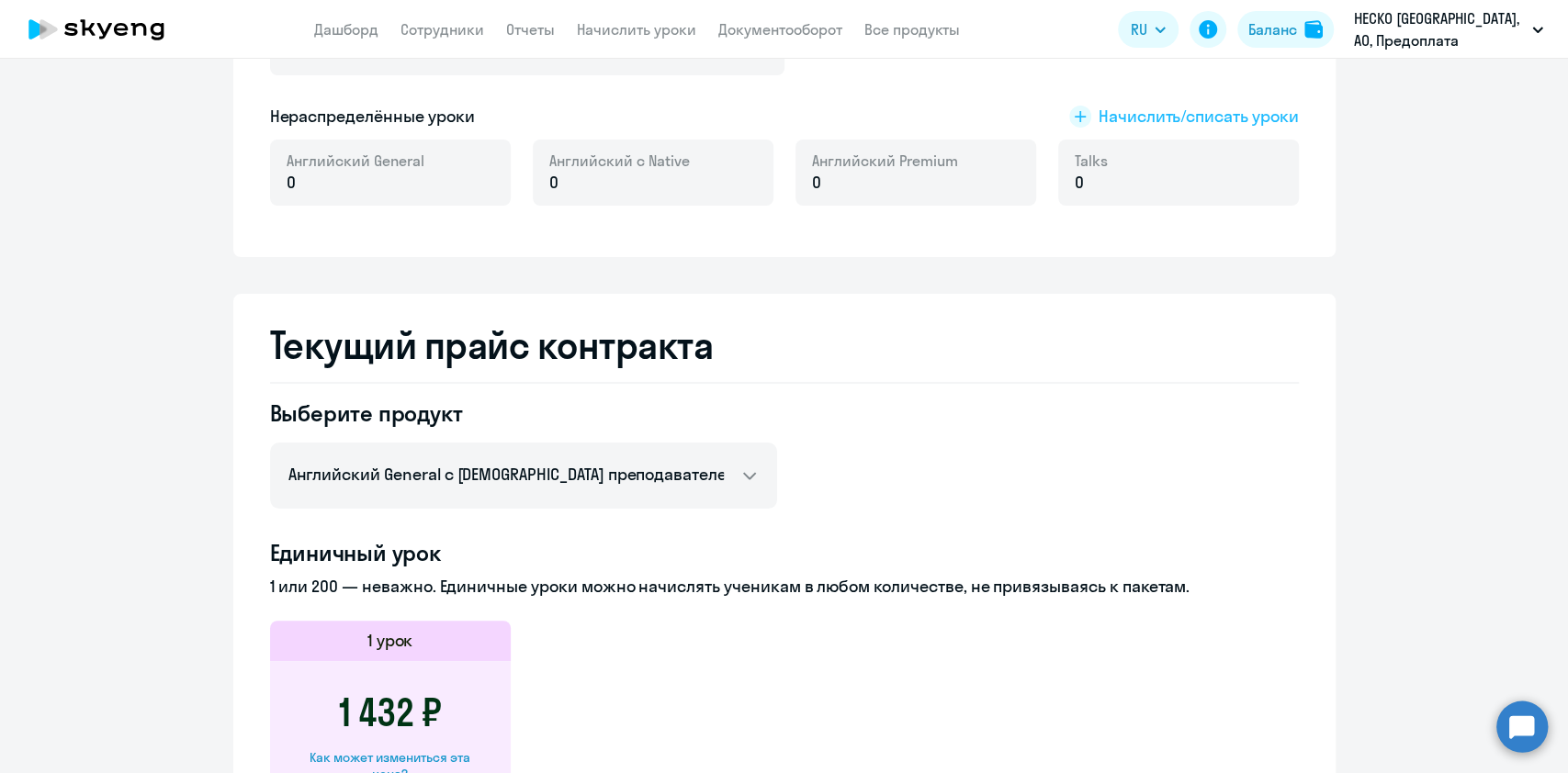
click at [1191, 109] on span "Начислить/списать уроки" at bounding box center [1198, 117] width 200 height 24
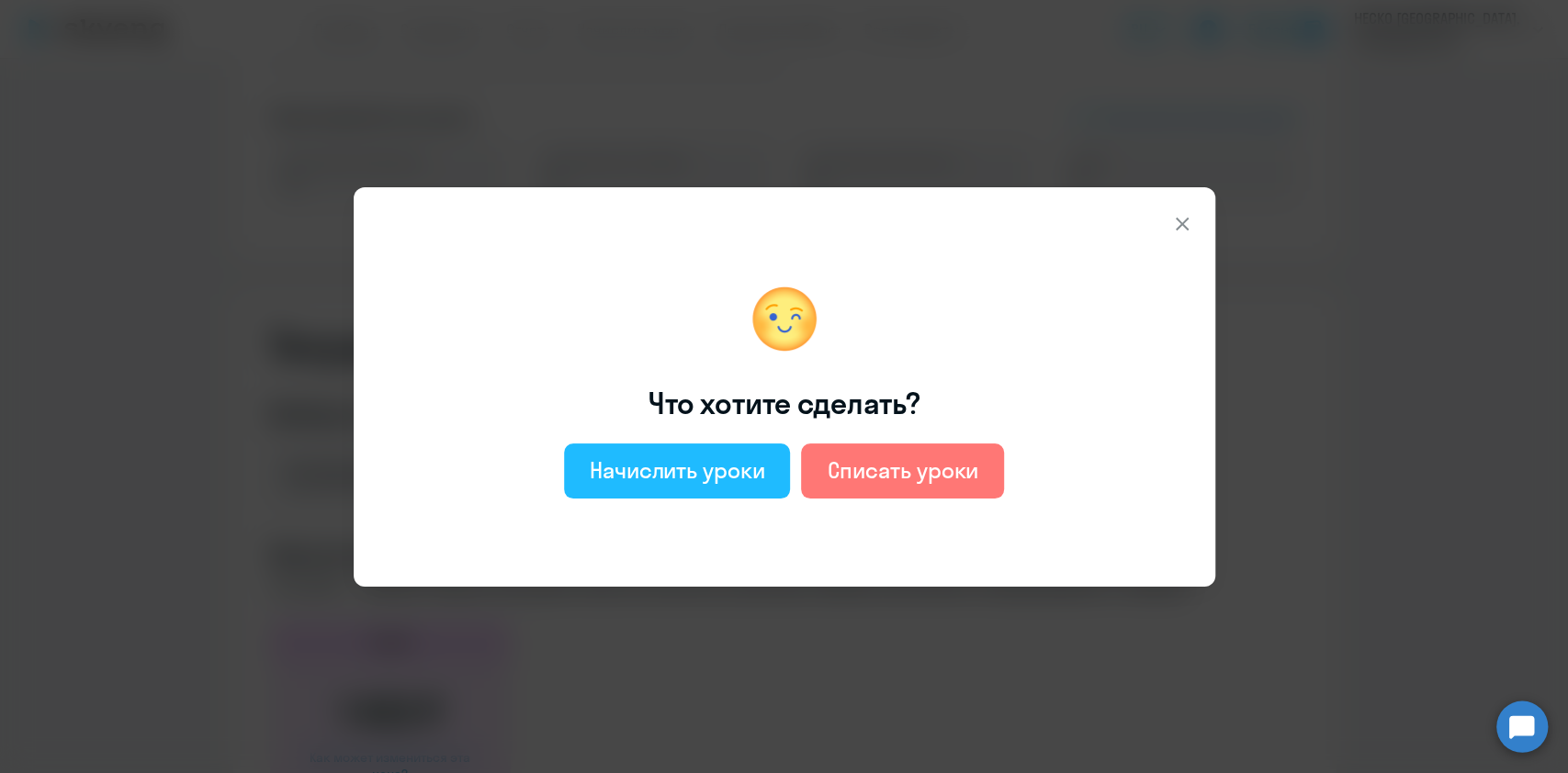
click at [726, 456] on div "Начислить уроки" at bounding box center [677, 470] width 175 height 30
select select "english_adult_not_native_speaker"
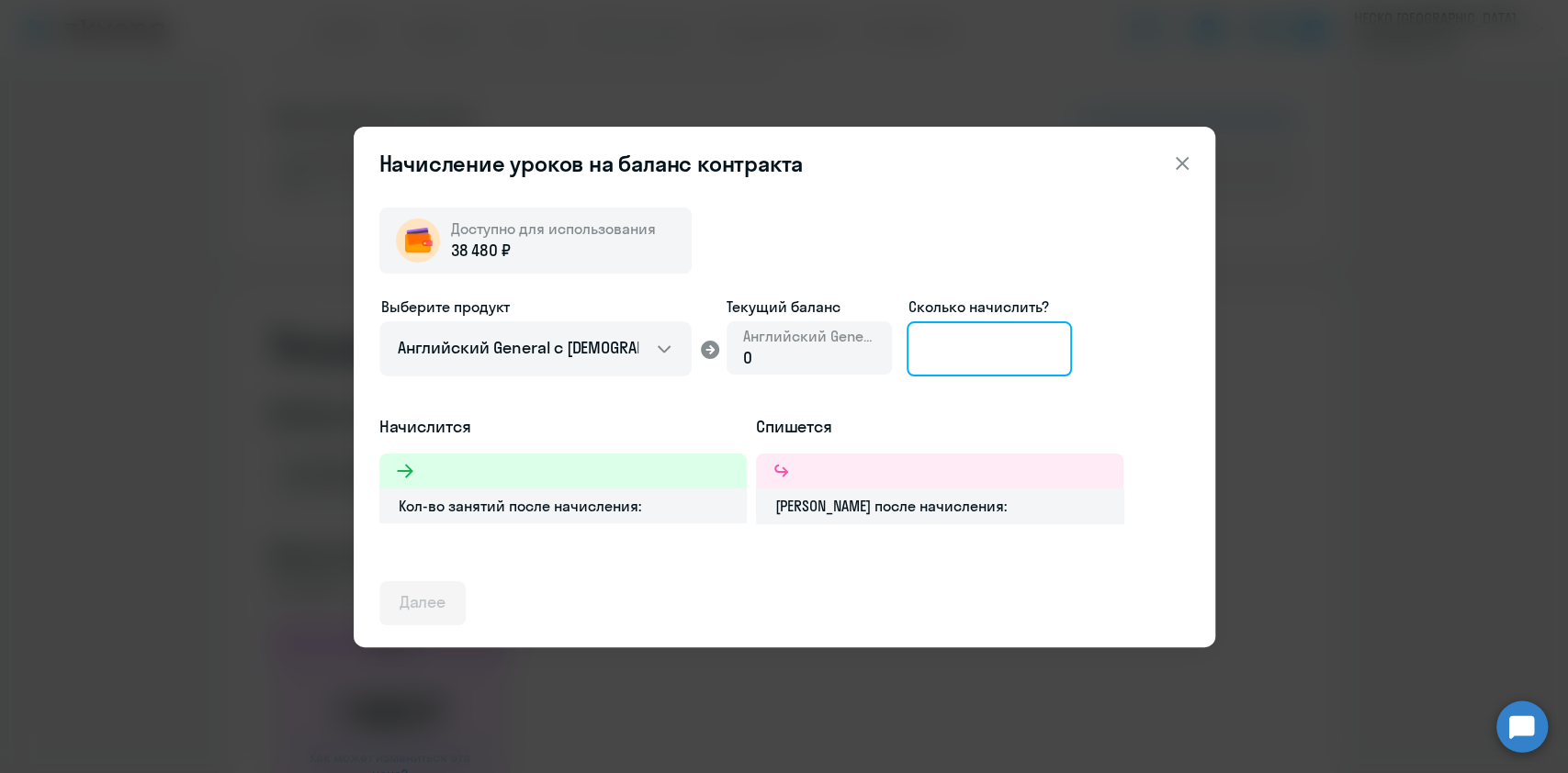
click at [955, 345] on input at bounding box center [989, 349] width 166 height 56
type input "3"
type input "26"
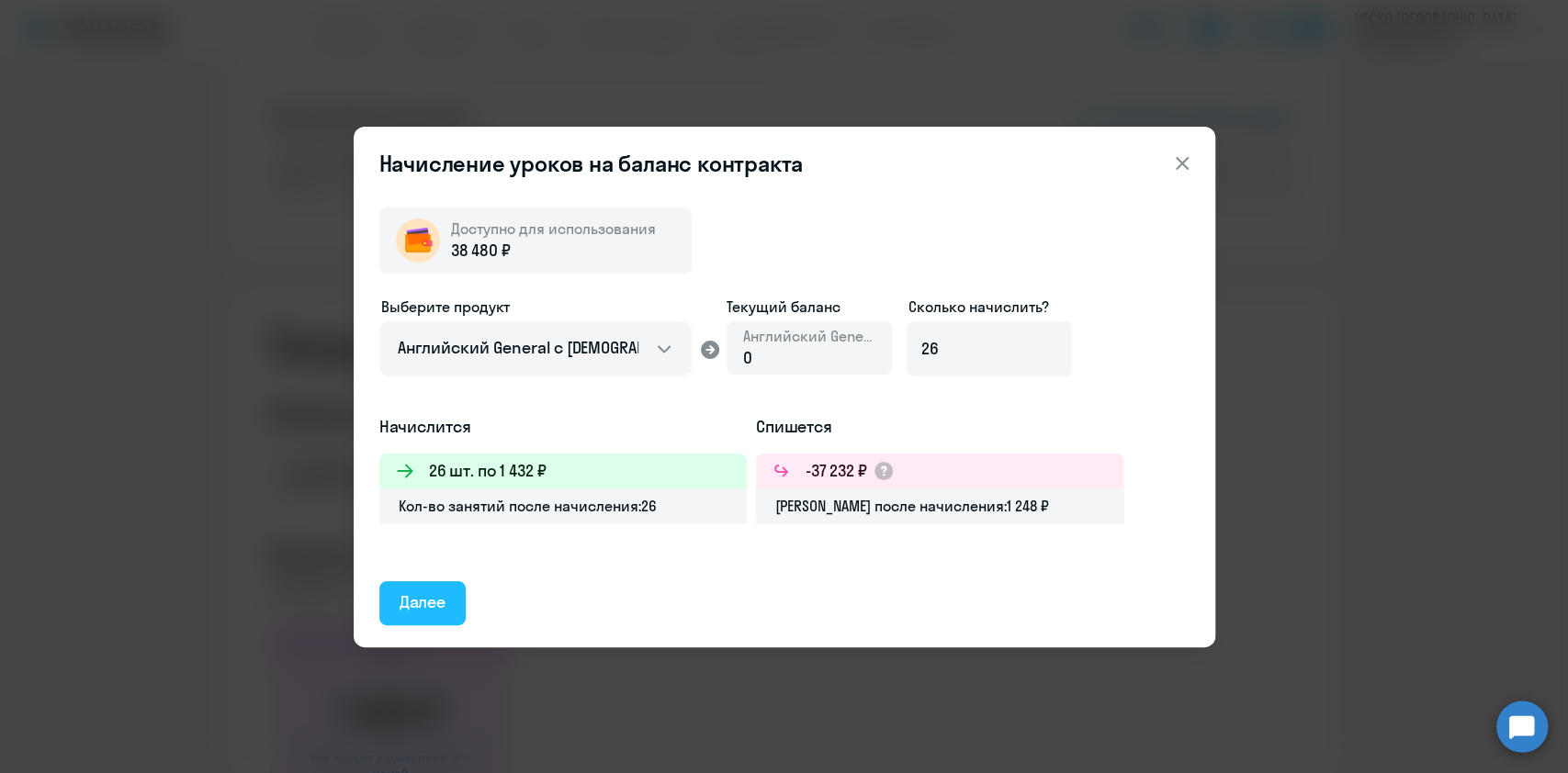
click at [407, 586] on button "Далее" at bounding box center [423, 604] width 87 height 44
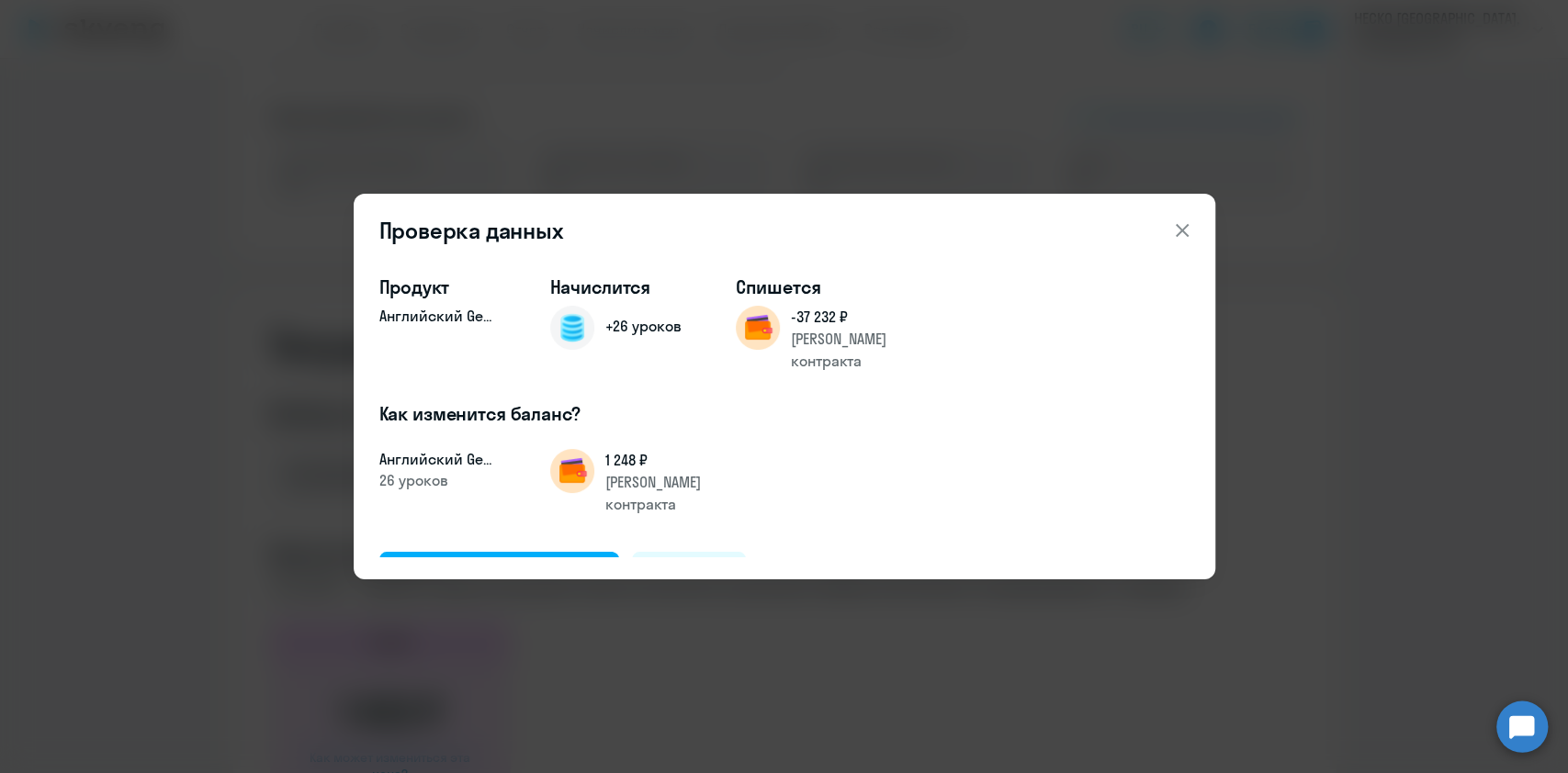
drag, startPoint x: 530, startPoint y: 525, endPoint x: 797, endPoint y: 539, distance: 267.4
click at [797, 552] on div "Подтвердить и начислить Отменить" at bounding box center [784, 574] width 810 height 44
click at [721, 561] on div "Отменить" at bounding box center [688, 573] width 73 height 24
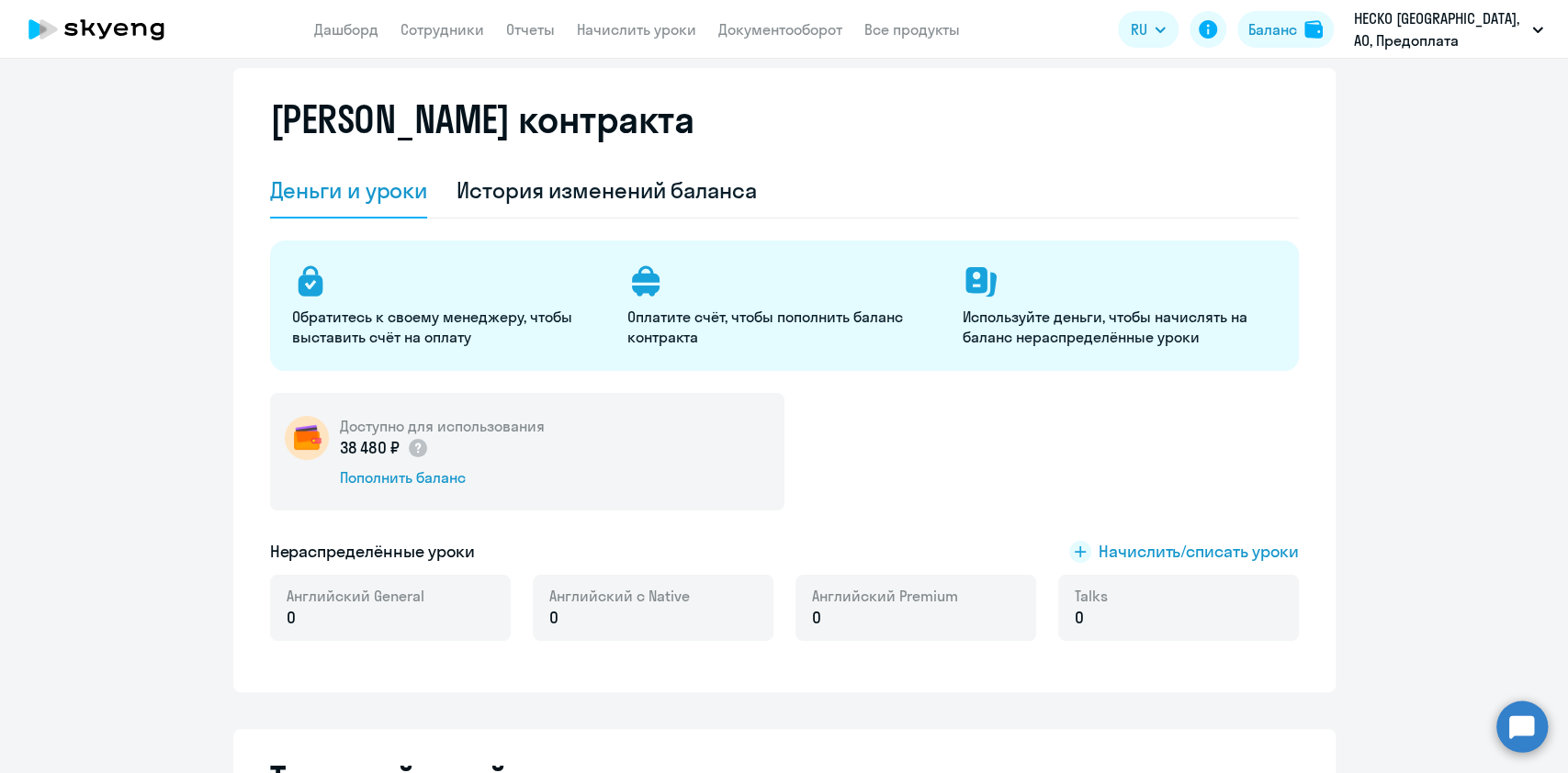
scroll to position [0, 0]
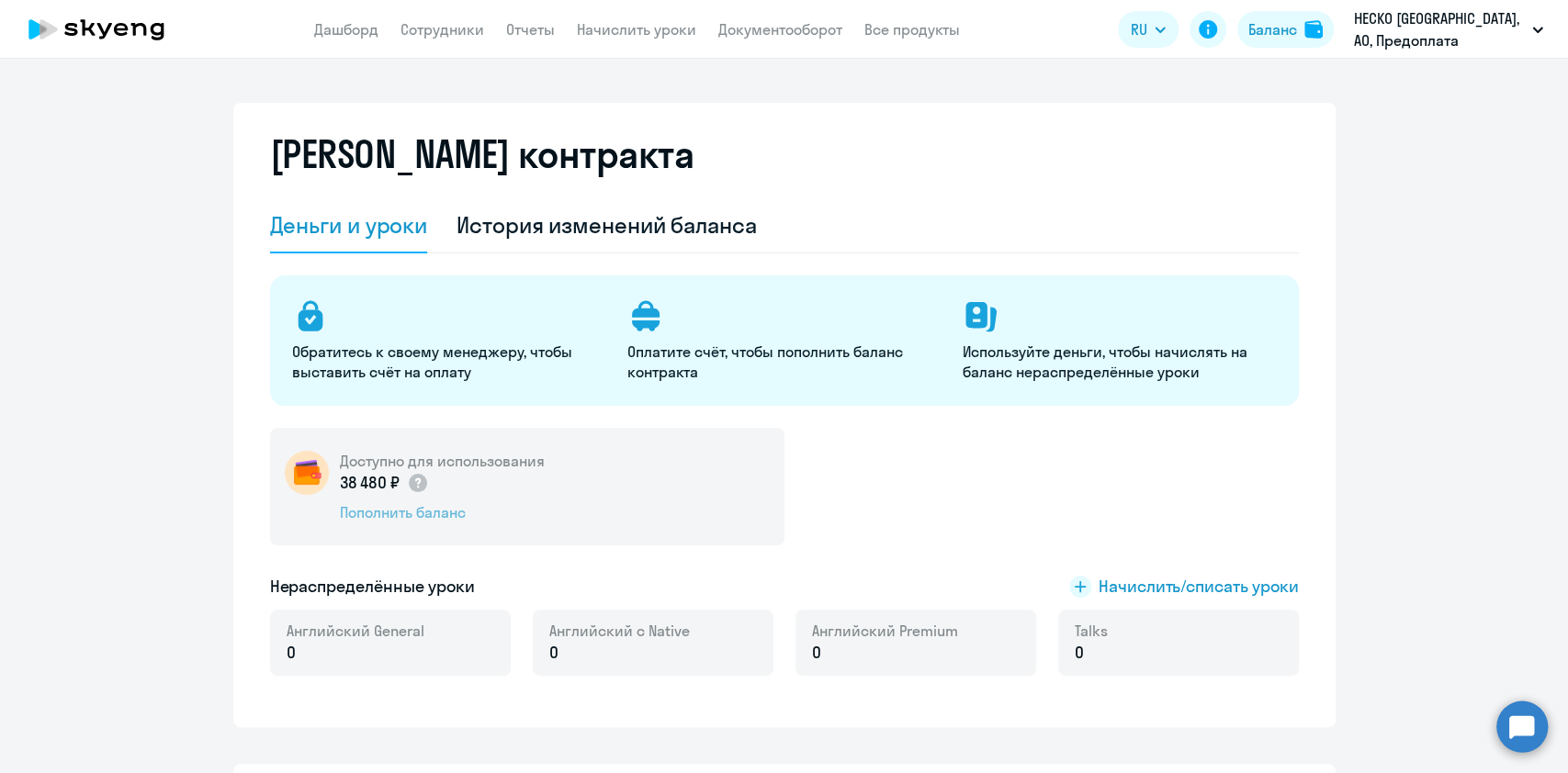
click at [432, 517] on div "Пополнить баланс" at bounding box center [442, 512] width 205 height 20
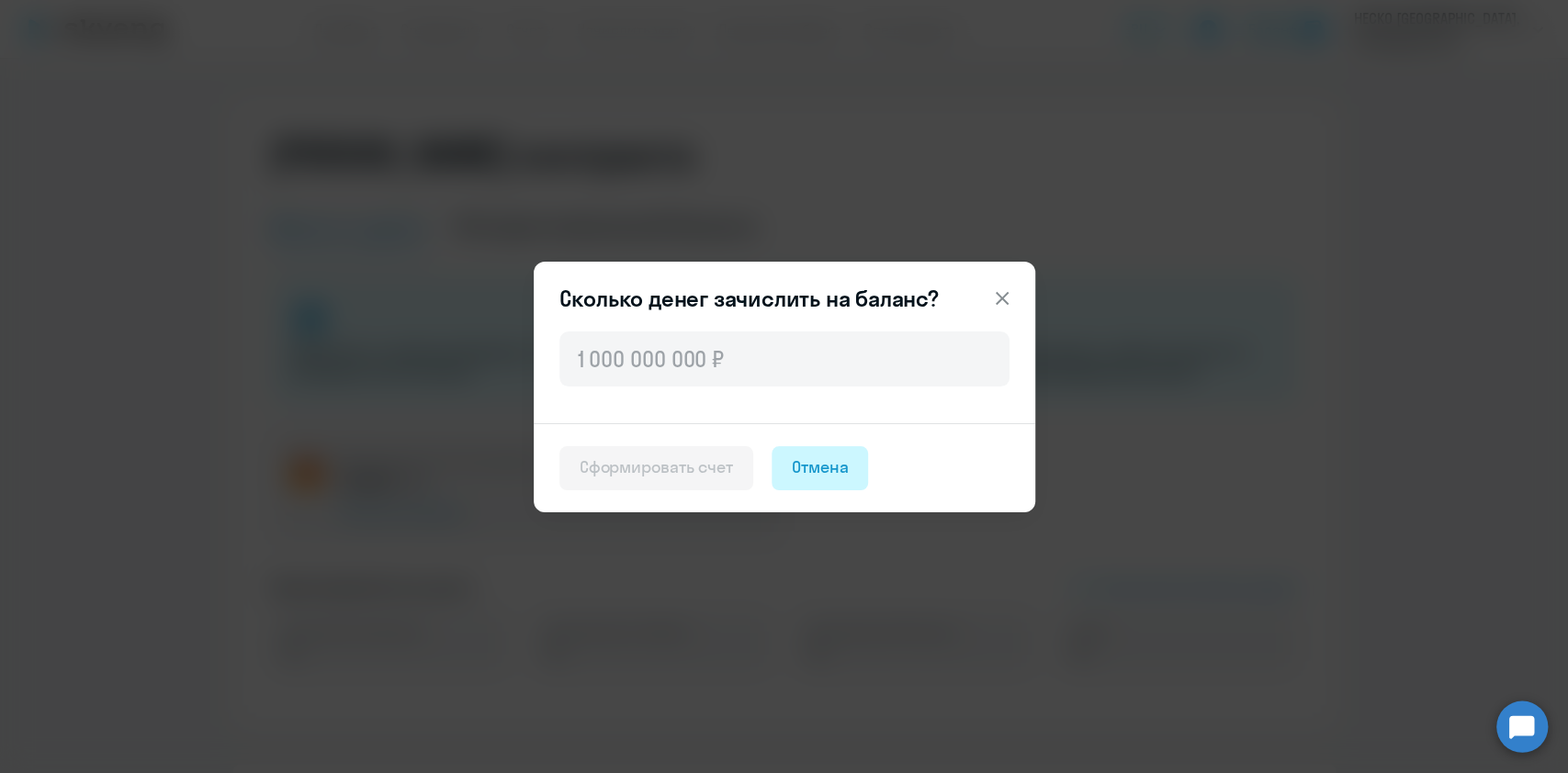
click at [824, 459] on div "Отмена" at bounding box center [820, 468] width 56 height 24
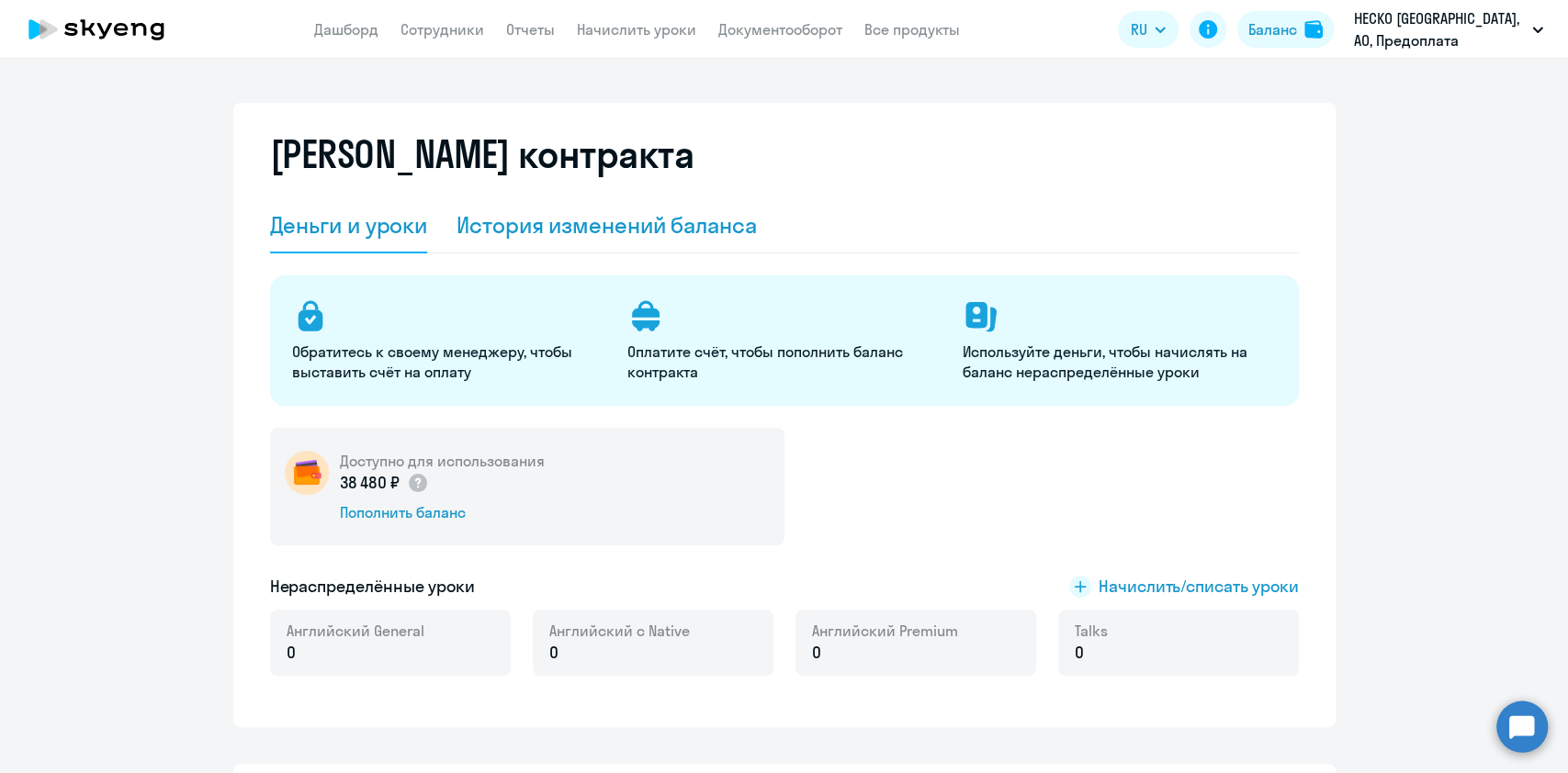
click at [645, 231] on div "История изменений баланса" at bounding box center [607, 225] width 300 height 30
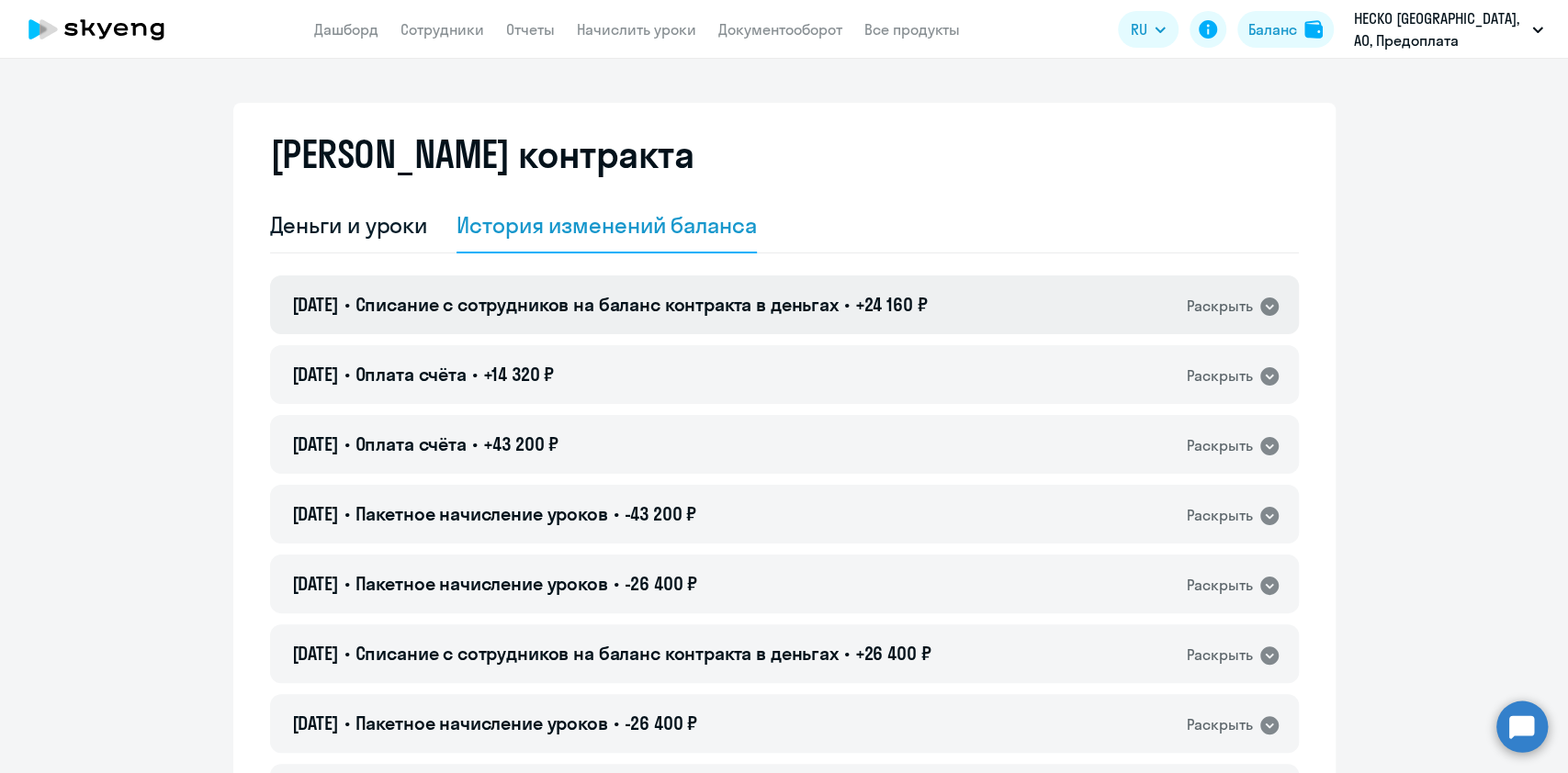
click at [997, 304] on div "[DATE] • Списание с сотрудников на баланс контракта в деньгах • +24 160 ₽ Раскр…" at bounding box center [784, 305] width 1029 height 58
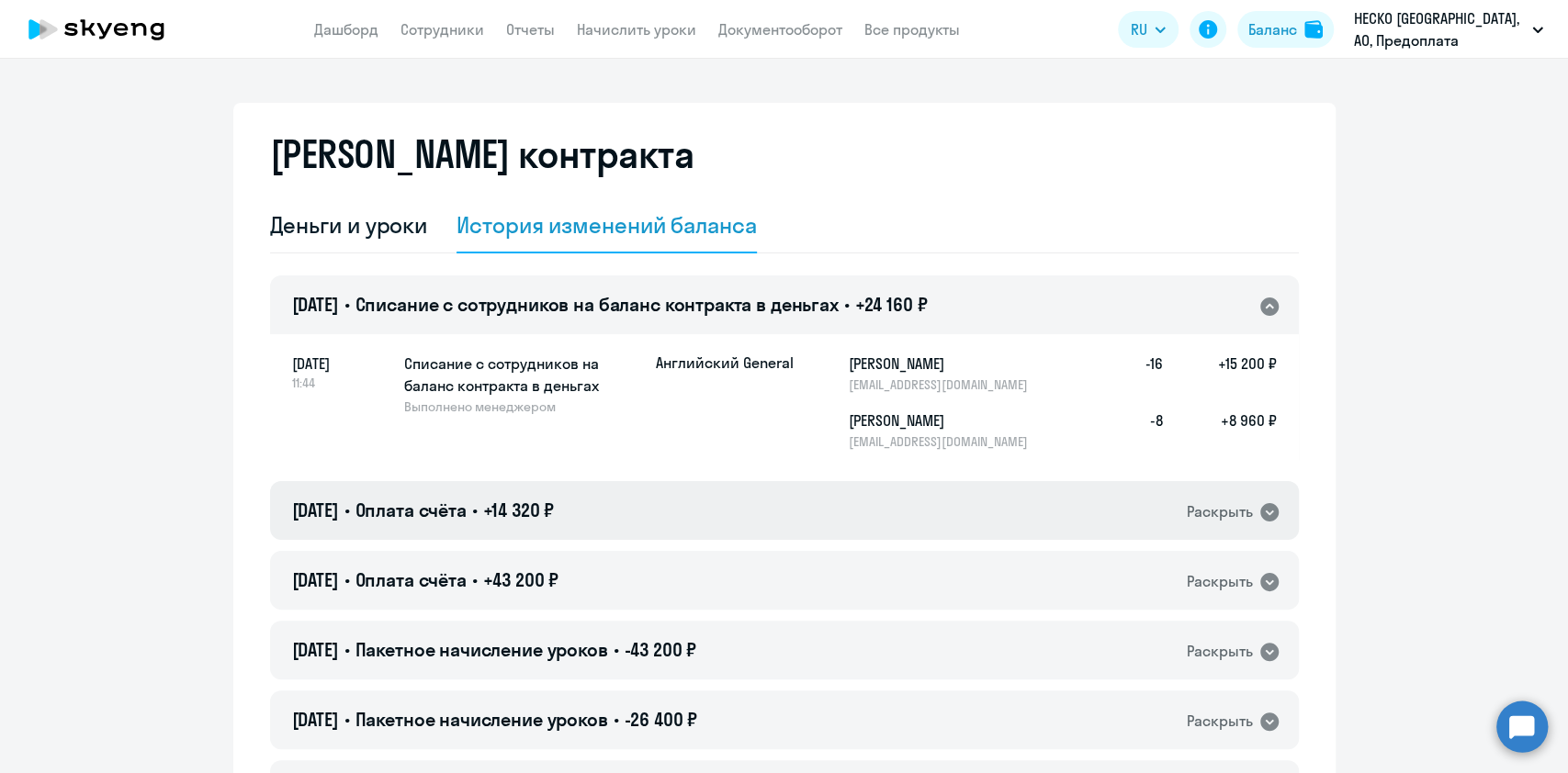
scroll to position [368, 0]
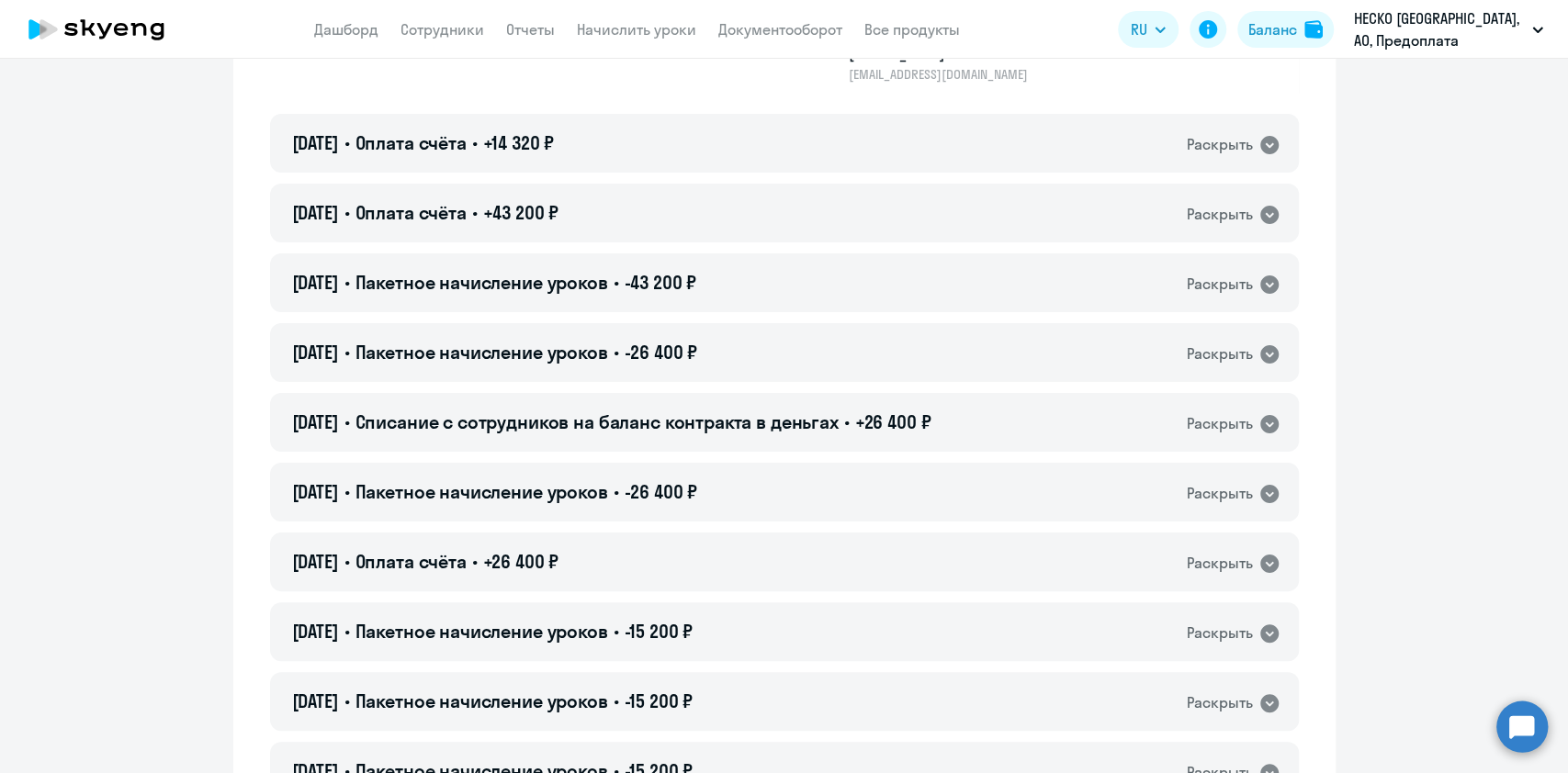
click at [807, 592] on div "[DATE] • Списание с сотрудников на баланс контракта в деньгах • +24 160 ₽ Раскр…" at bounding box center [784, 633] width 1029 height 1451
click at [791, 487] on div "[DATE] • Пакетное начисление уроков • -26 400 ₽ Раскрыть" at bounding box center [784, 492] width 1029 height 58
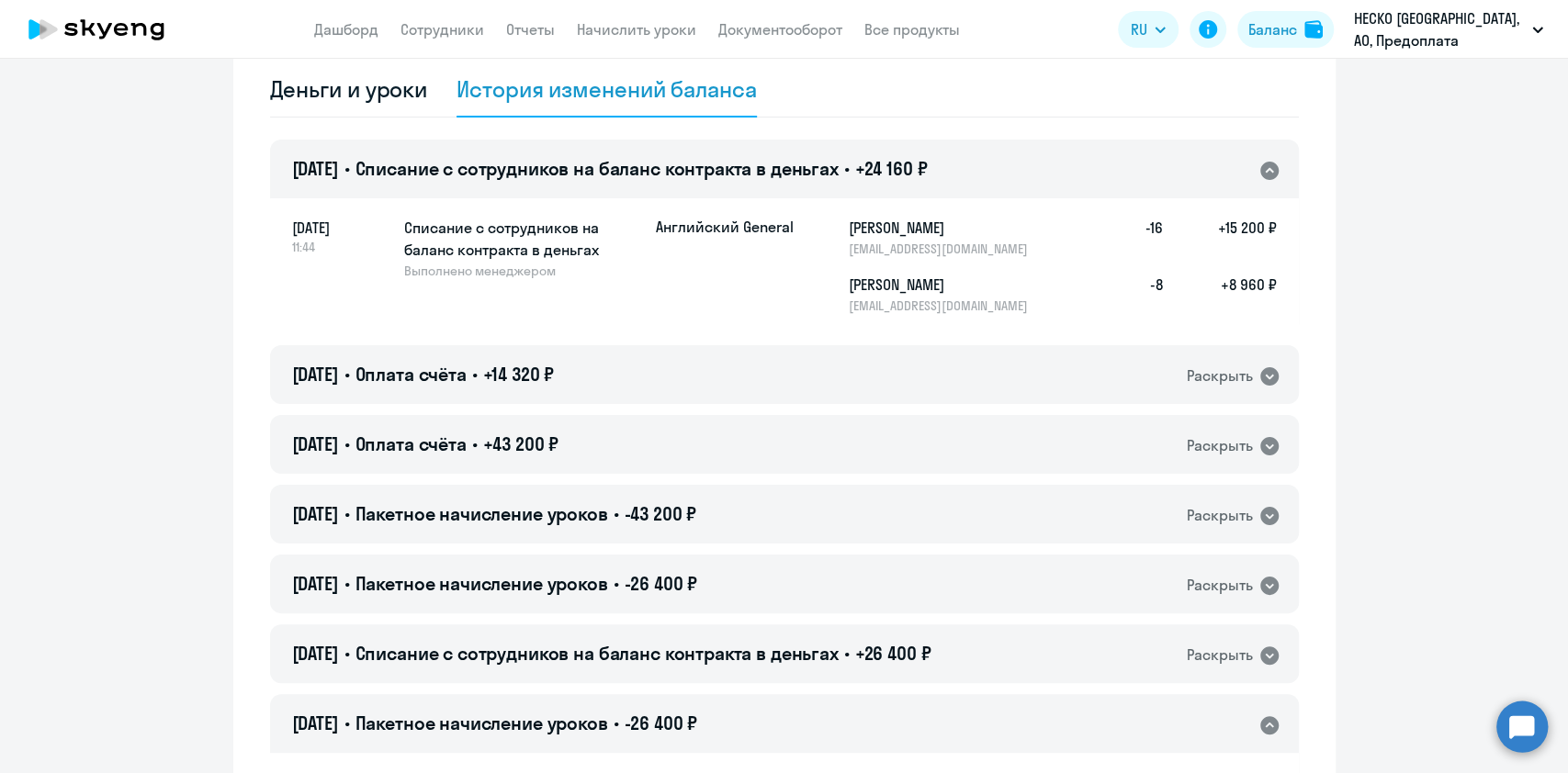
scroll to position [0, 0]
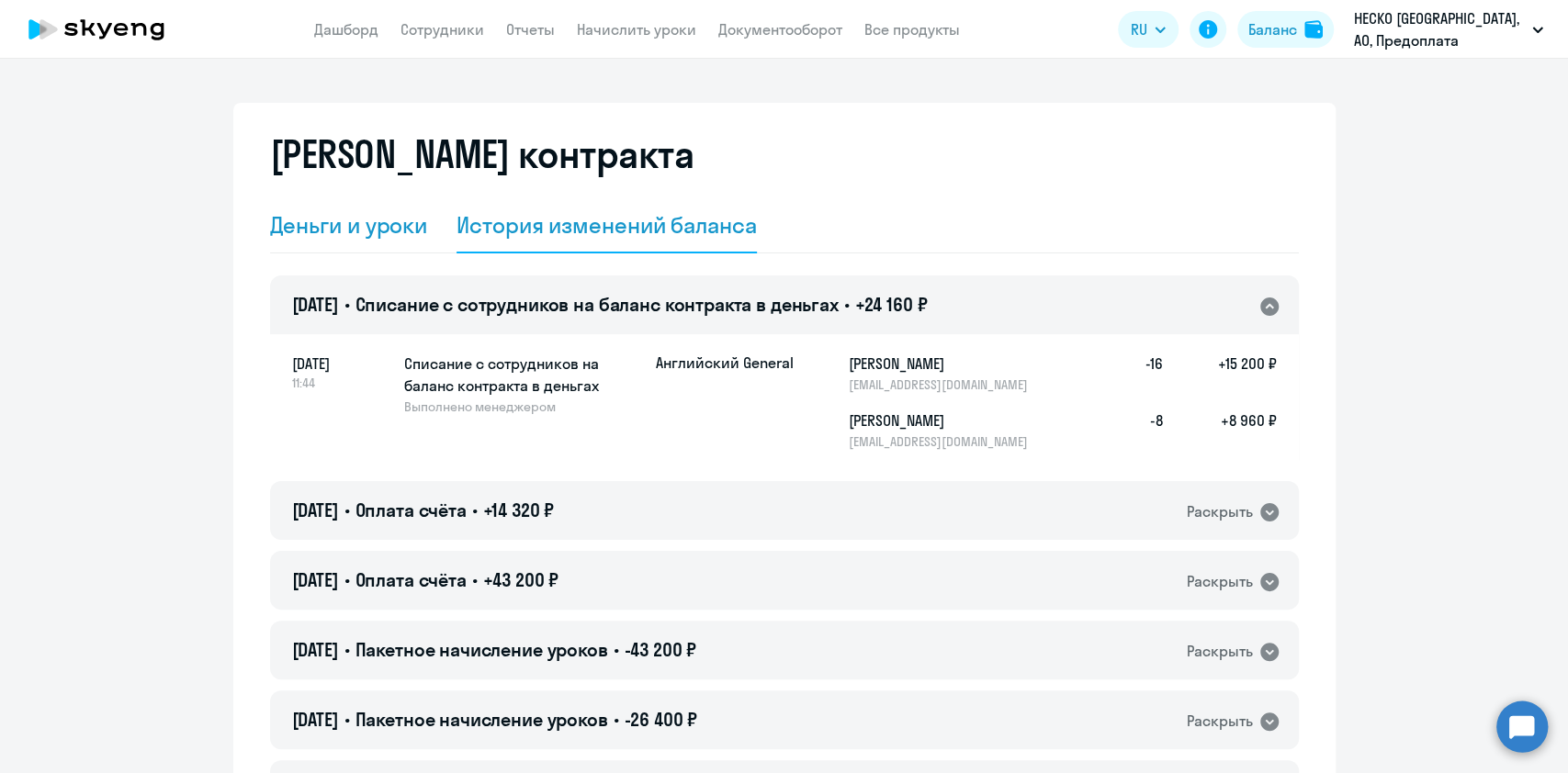
click at [372, 212] on div "Деньги и уроки" at bounding box center [349, 225] width 158 height 30
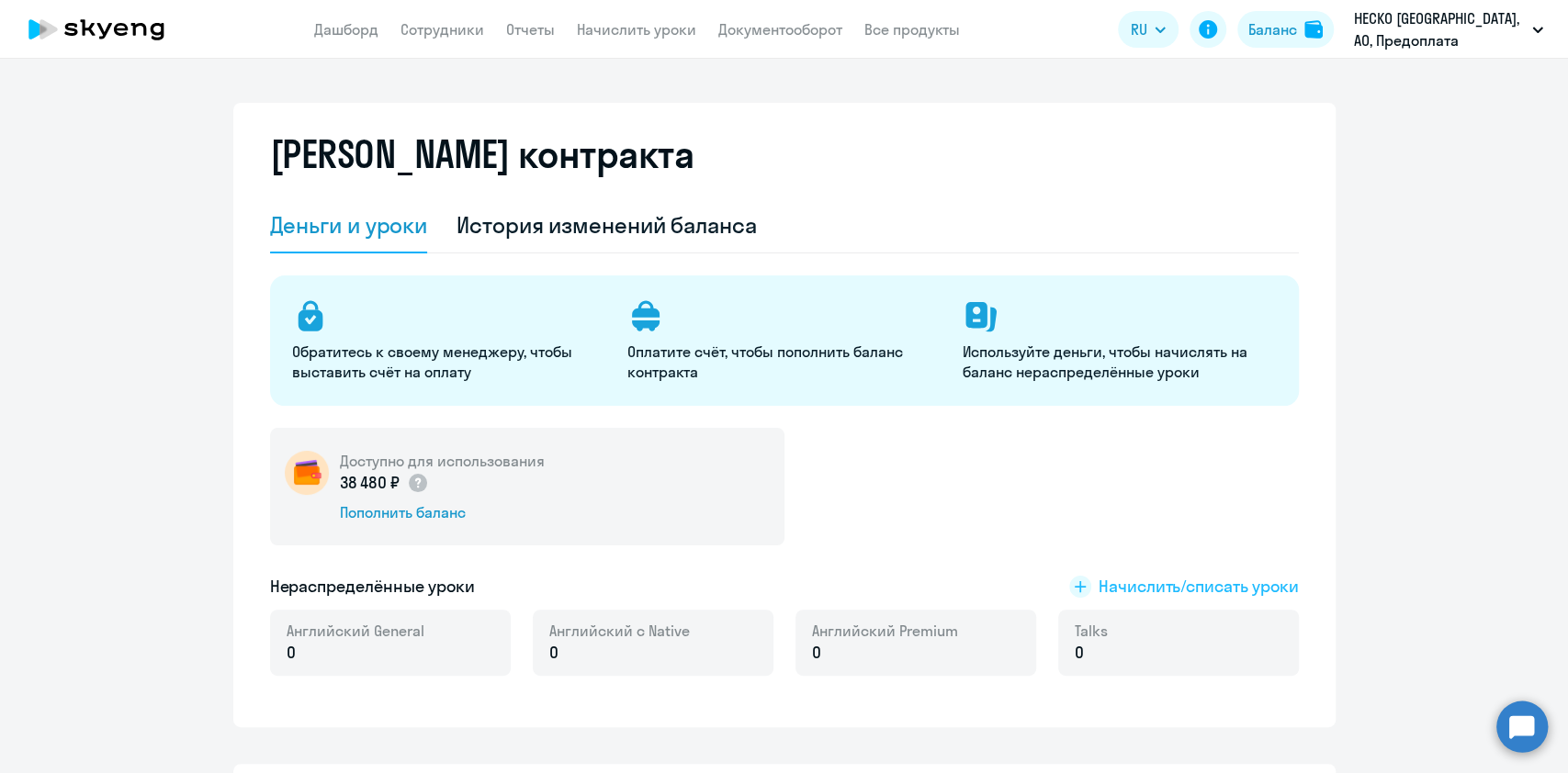
click at [1148, 579] on span "Начислить/списать уроки" at bounding box center [1198, 587] width 200 height 24
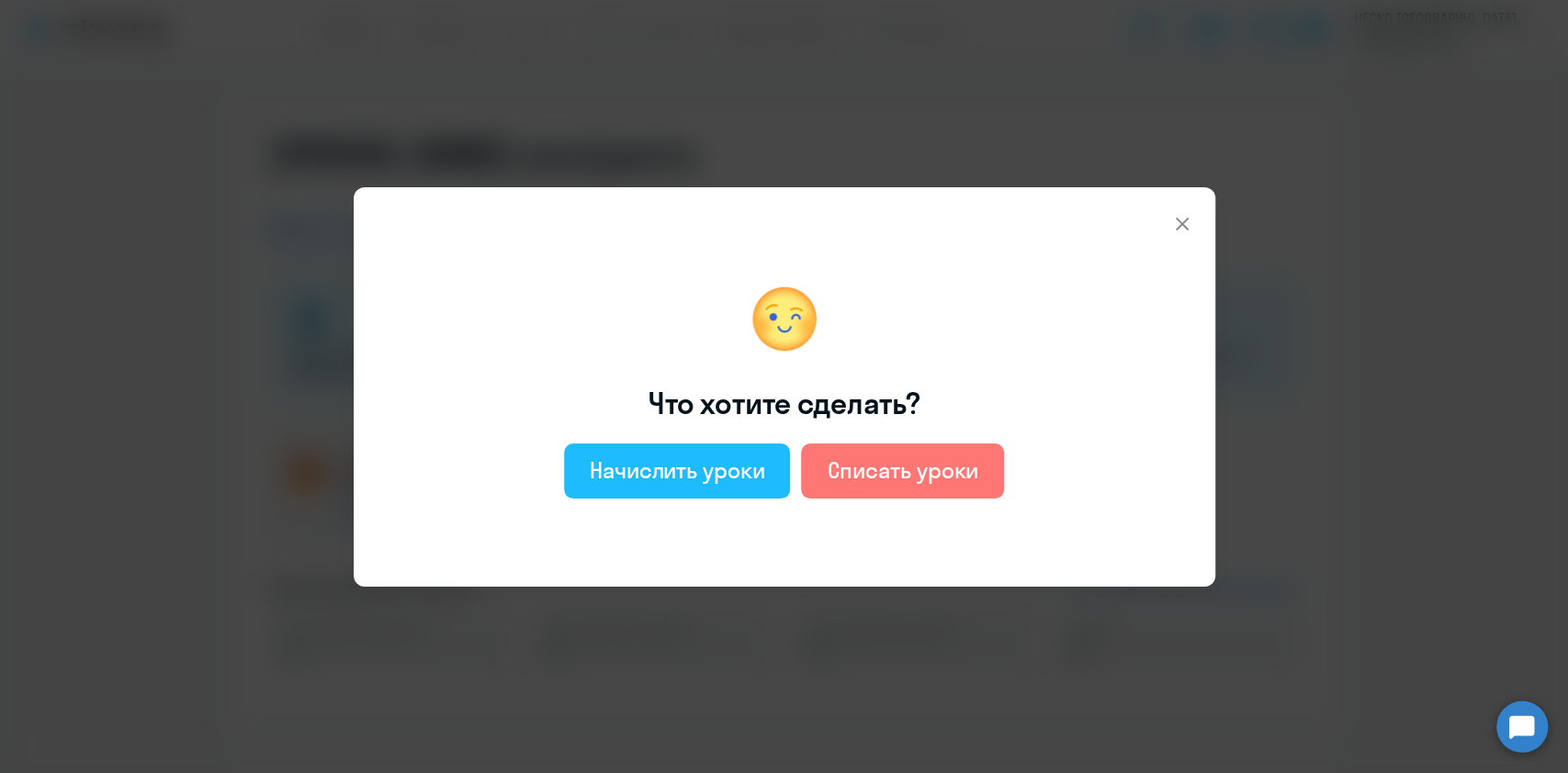
click at [732, 465] on div "Начислить уроки" at bounding box center [677, 470] width 175 height 30
select select "english_adult_not_native_speaker"
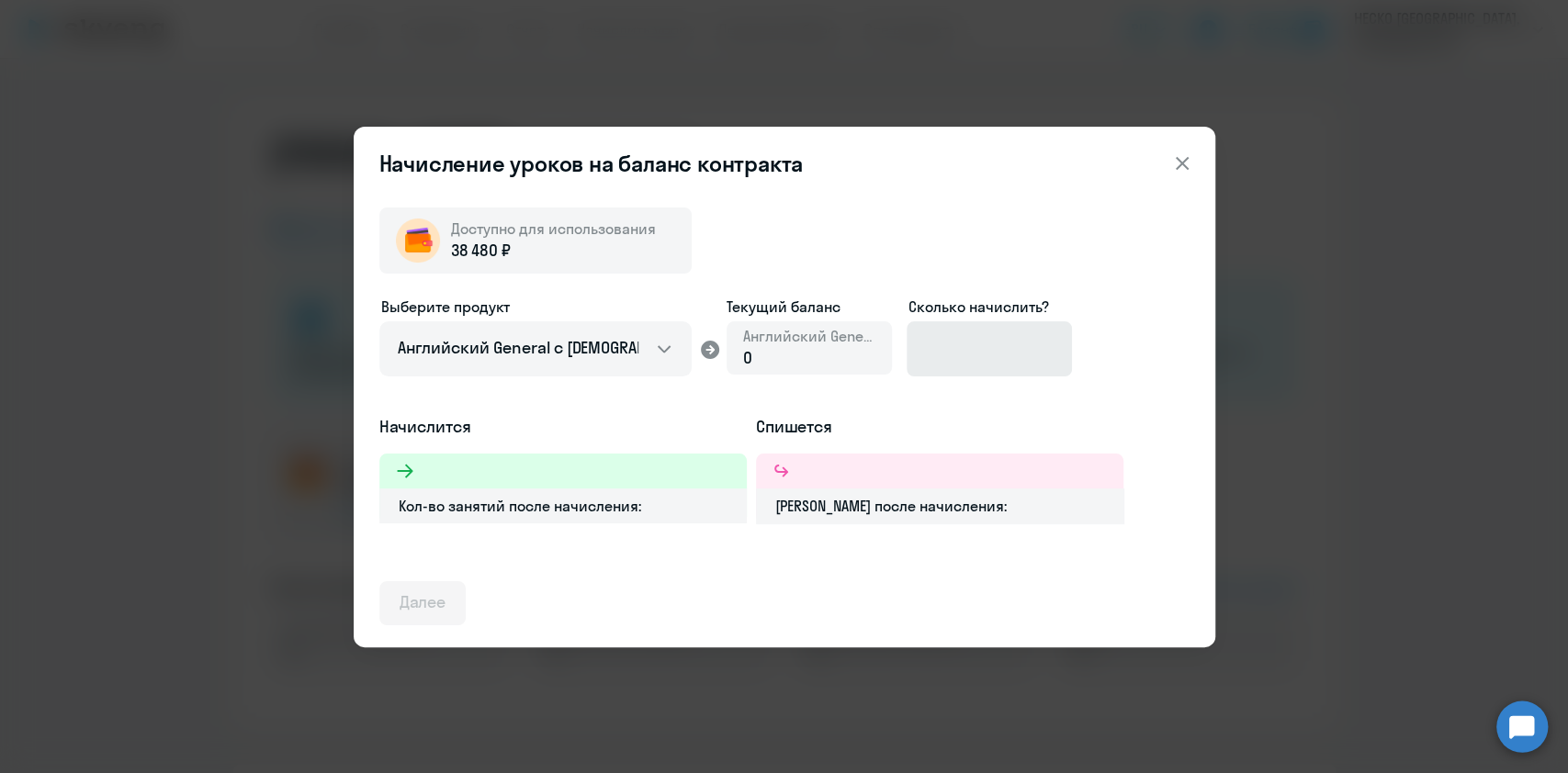
drag, startPoint x: 996, startPoint y: 403, endPoint x: 968, endPoint y: 355, distance: 55.6
click at [995, 396] on div "Выберите продукт Английский General с русскоговорящим преподавателем Английский…" at bounding box center [784, 355] width 810 height 119
click at [968, 355] on input at bounding box center [989, 349] width 166 height 56
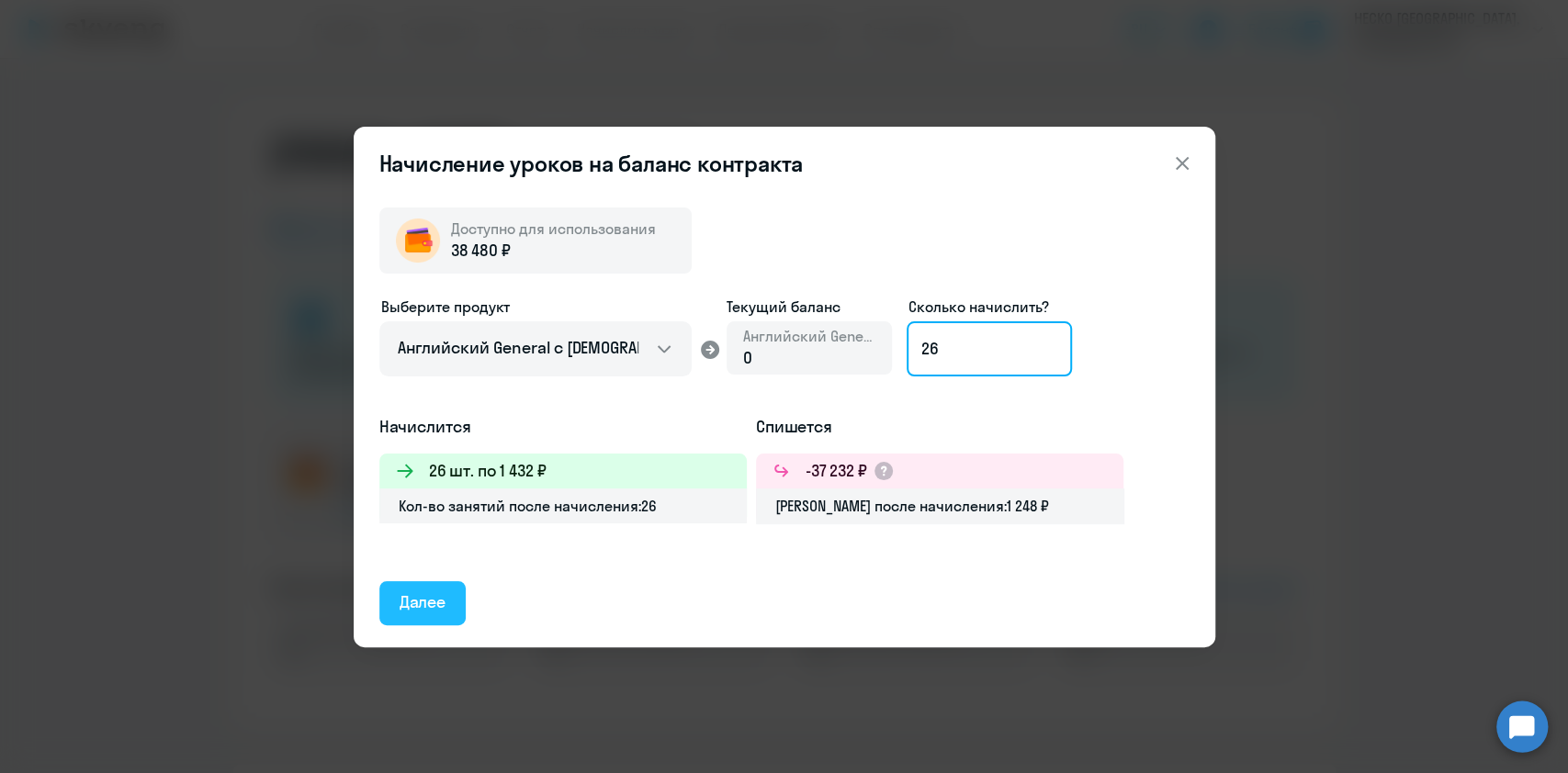
type input "26"
click at [419, 607] on div "Далее" at bounding box center [422, 603] width 47 height 24
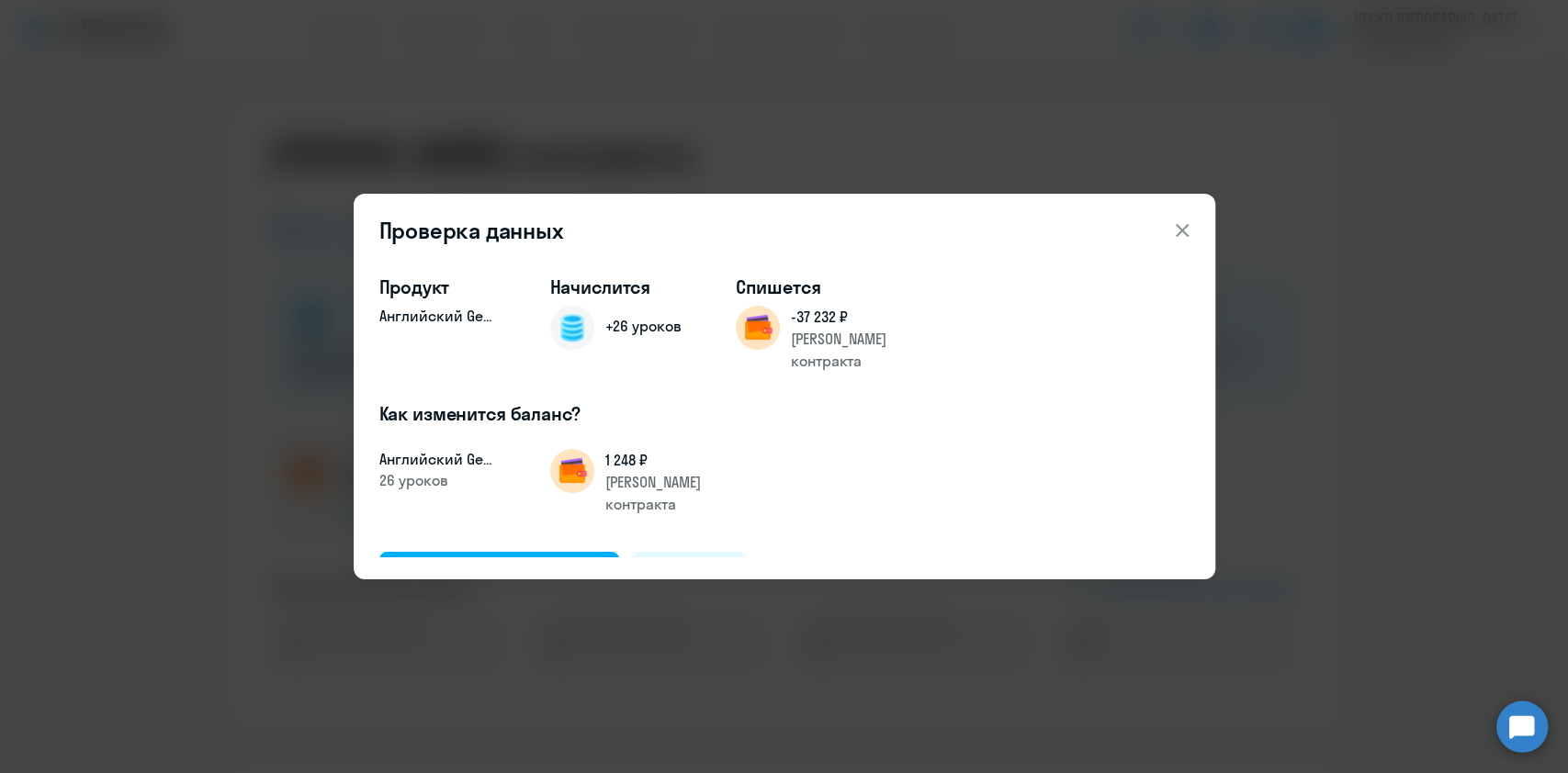
click at [569, 499] on div "Продукт Английский General Начислится +26 уроков Спишется -37 232 ₽ Баланс конт…" at bounding box center [784, 407] width 810 height 295
click at [576, 561] on div "Подтвердить и начислить" at bounding box center [499, 573] width 200 height 24
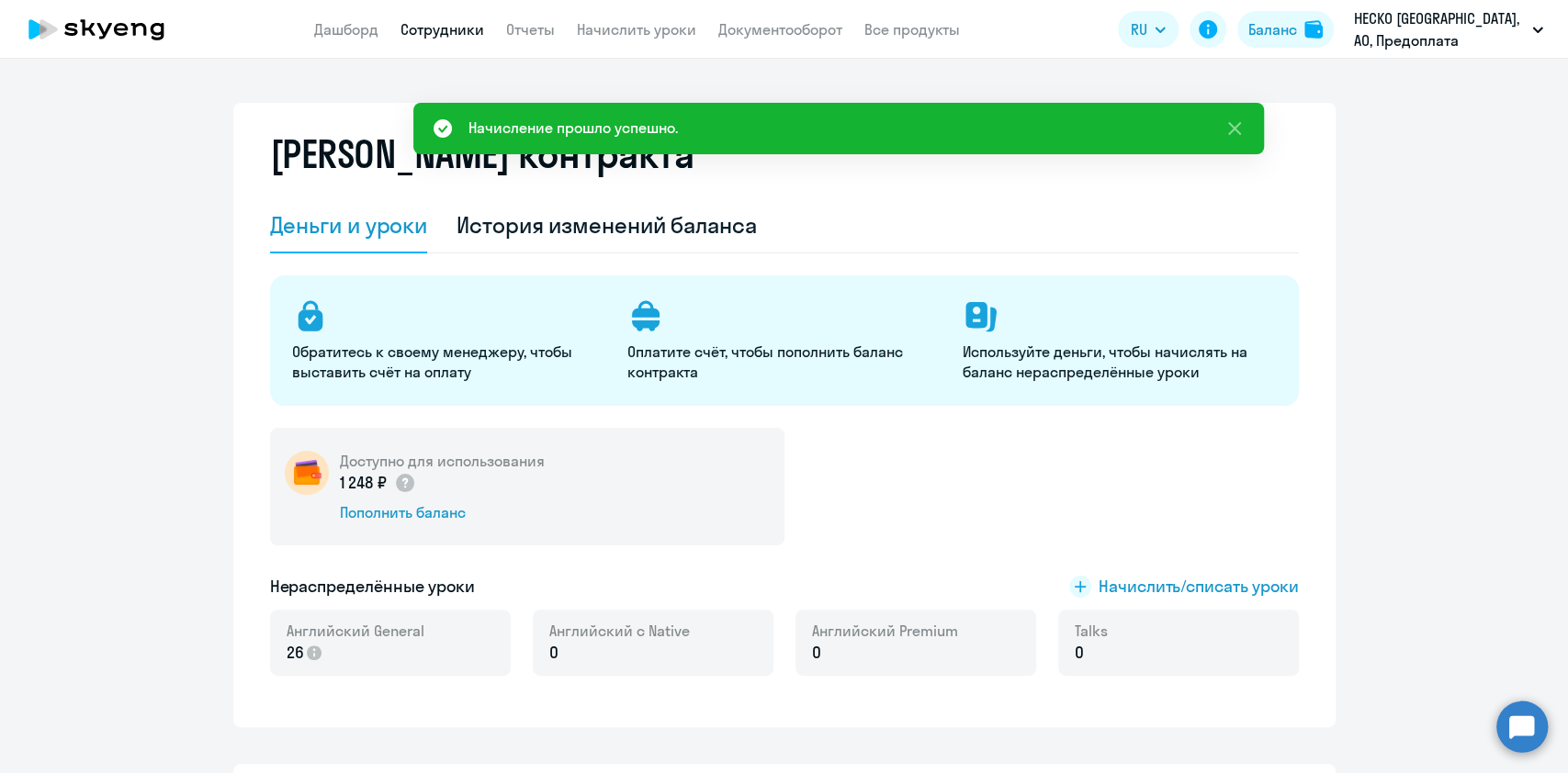
click at [411, 37] on link "Сотрудники" at bounding box center [442, 30] width 83 height 19
select select "30"
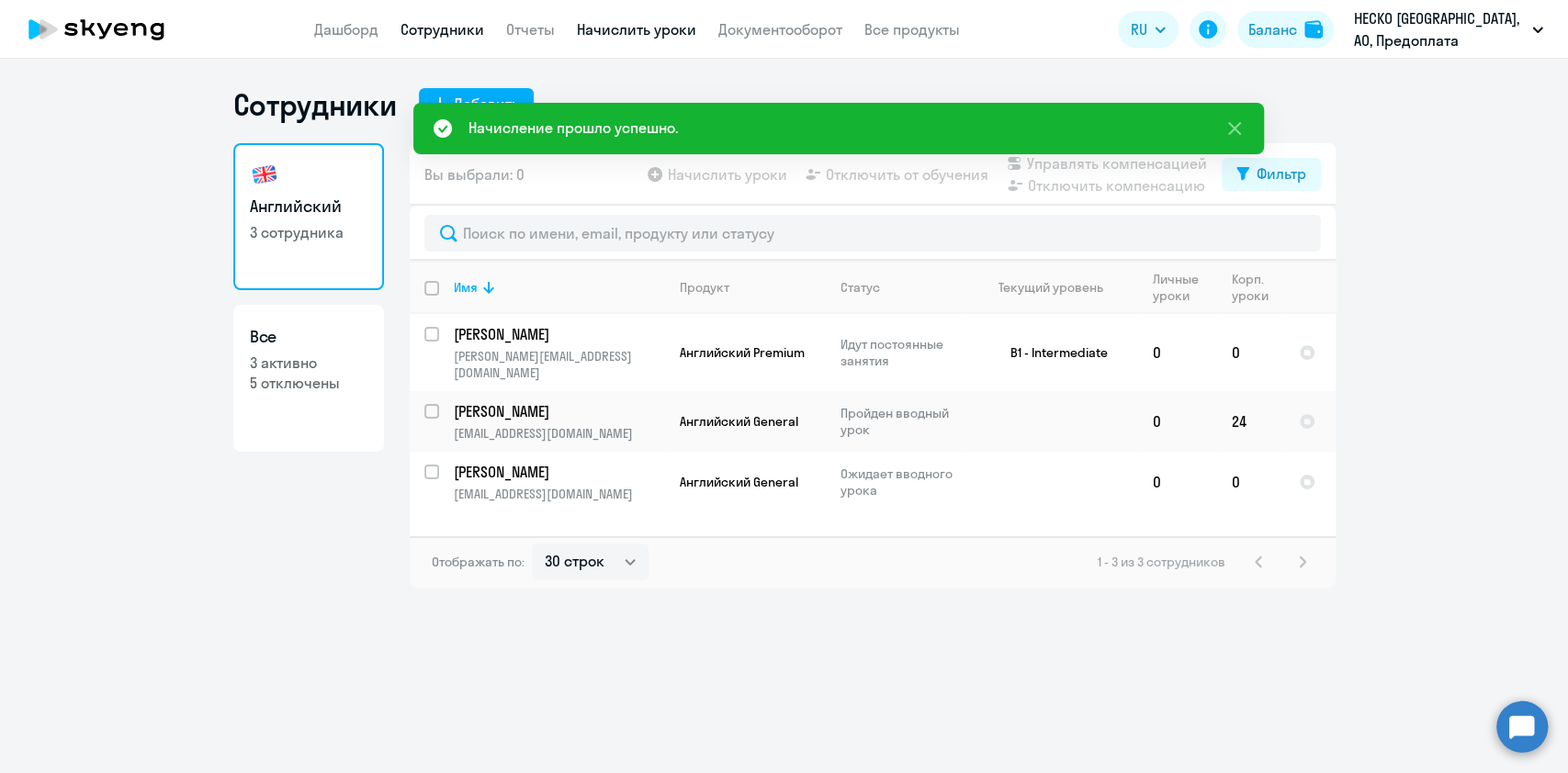
click at [667, 32] on link "Начислить уроки" at bounding box center [636, 30] width 119 height 19
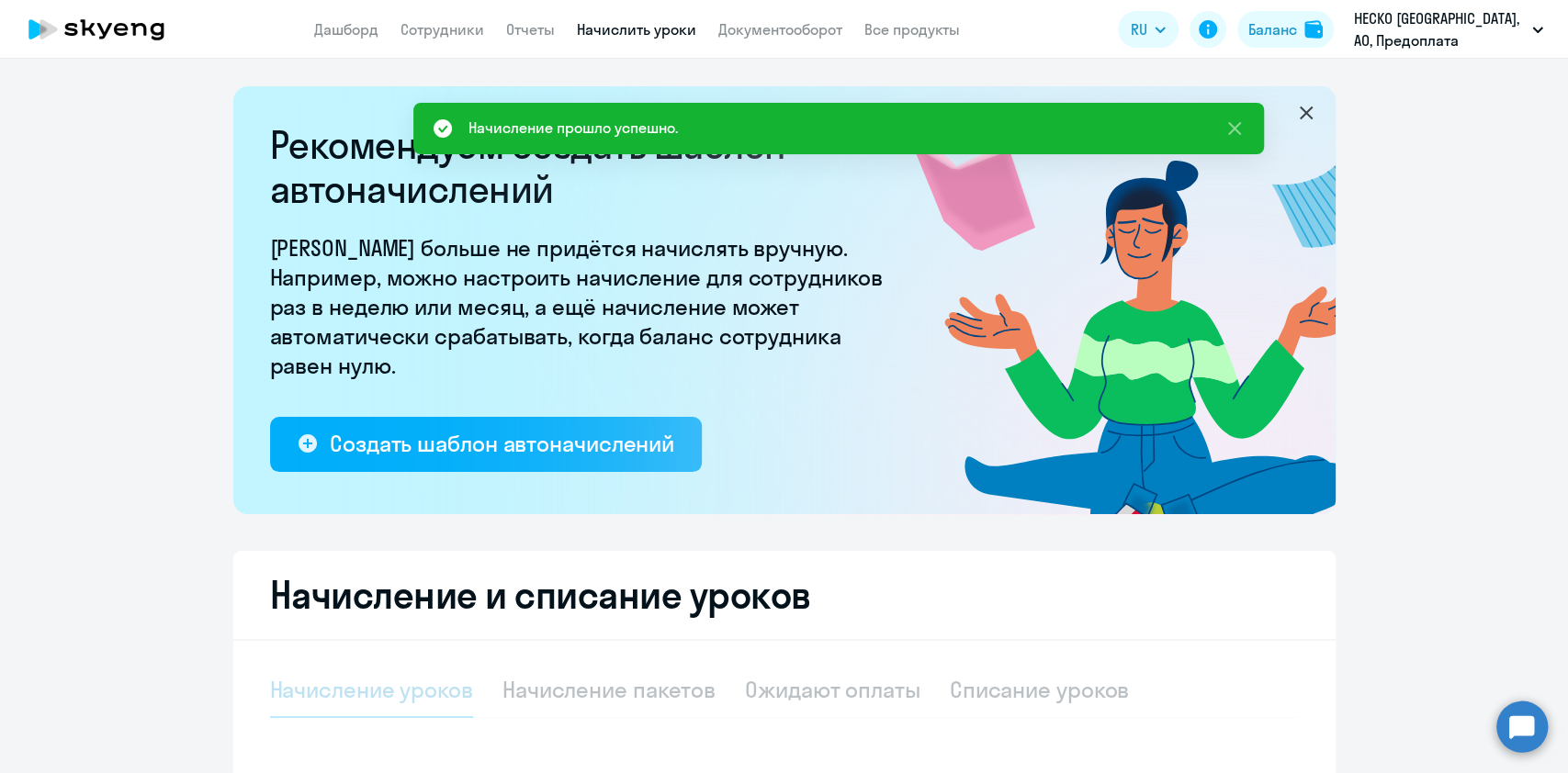
select select "10"
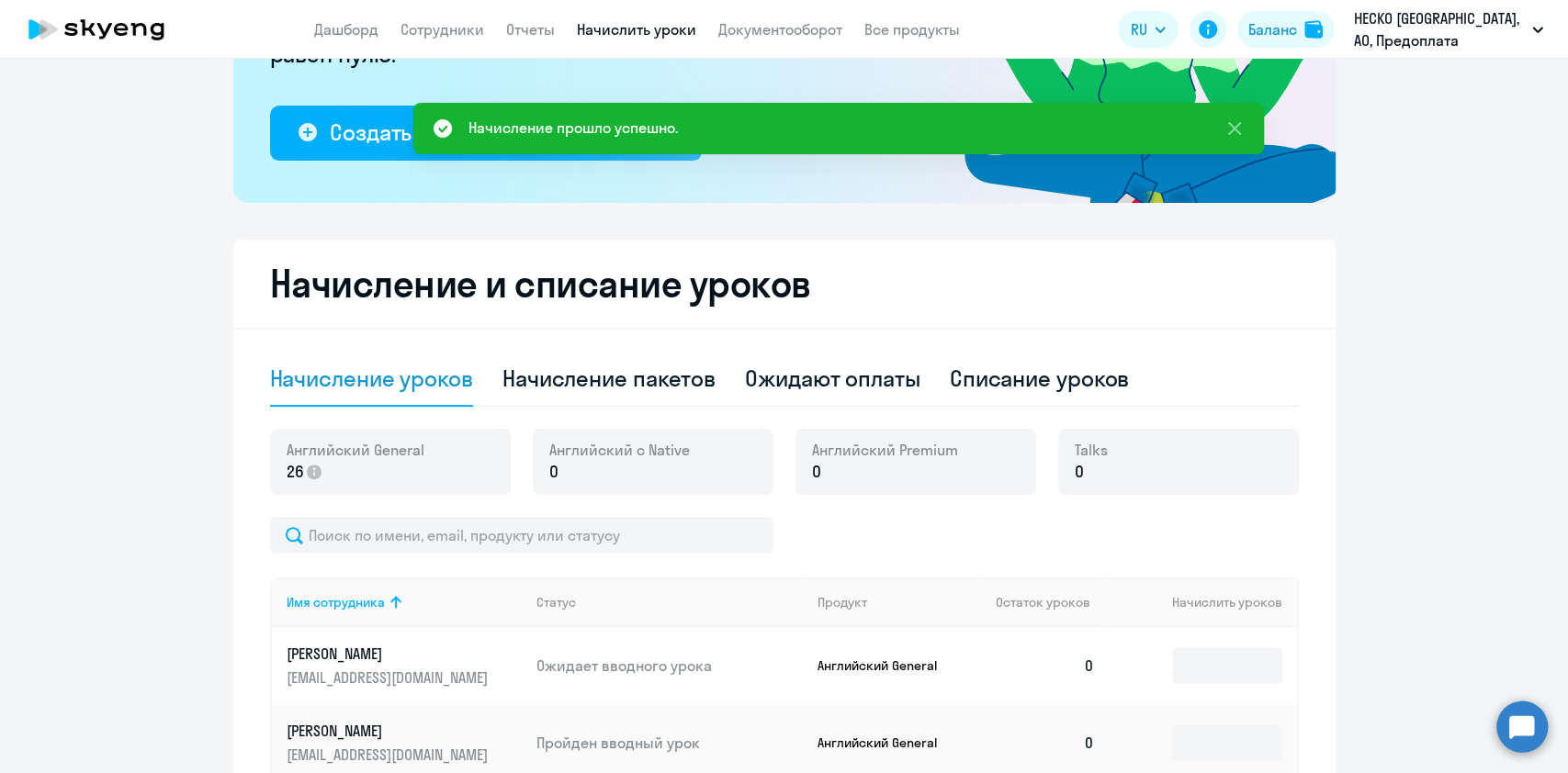
scroll to position [490, 0]
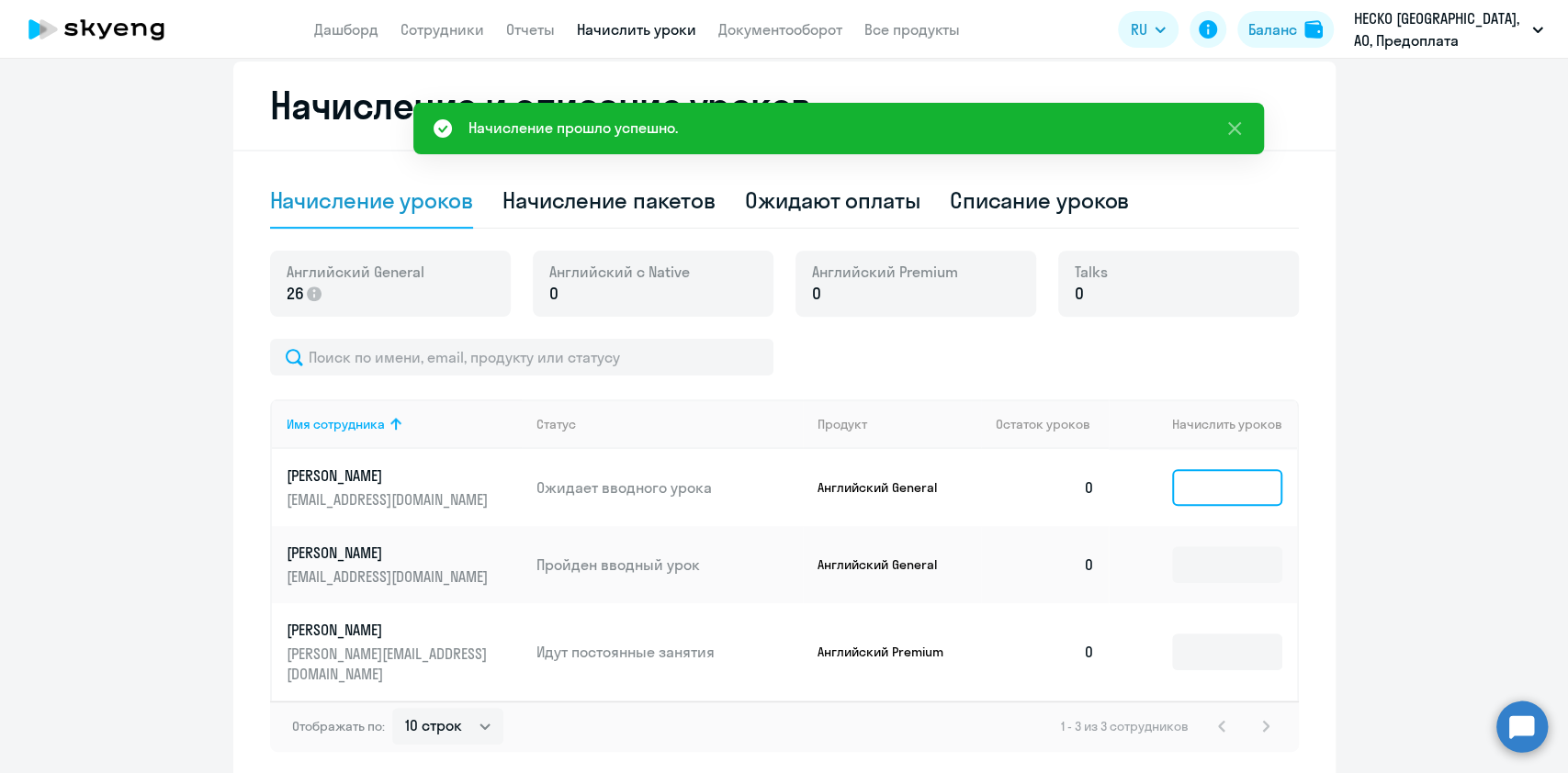
click at [1225, 480] on input at bounding box center [1226, 488] width 110 height 37
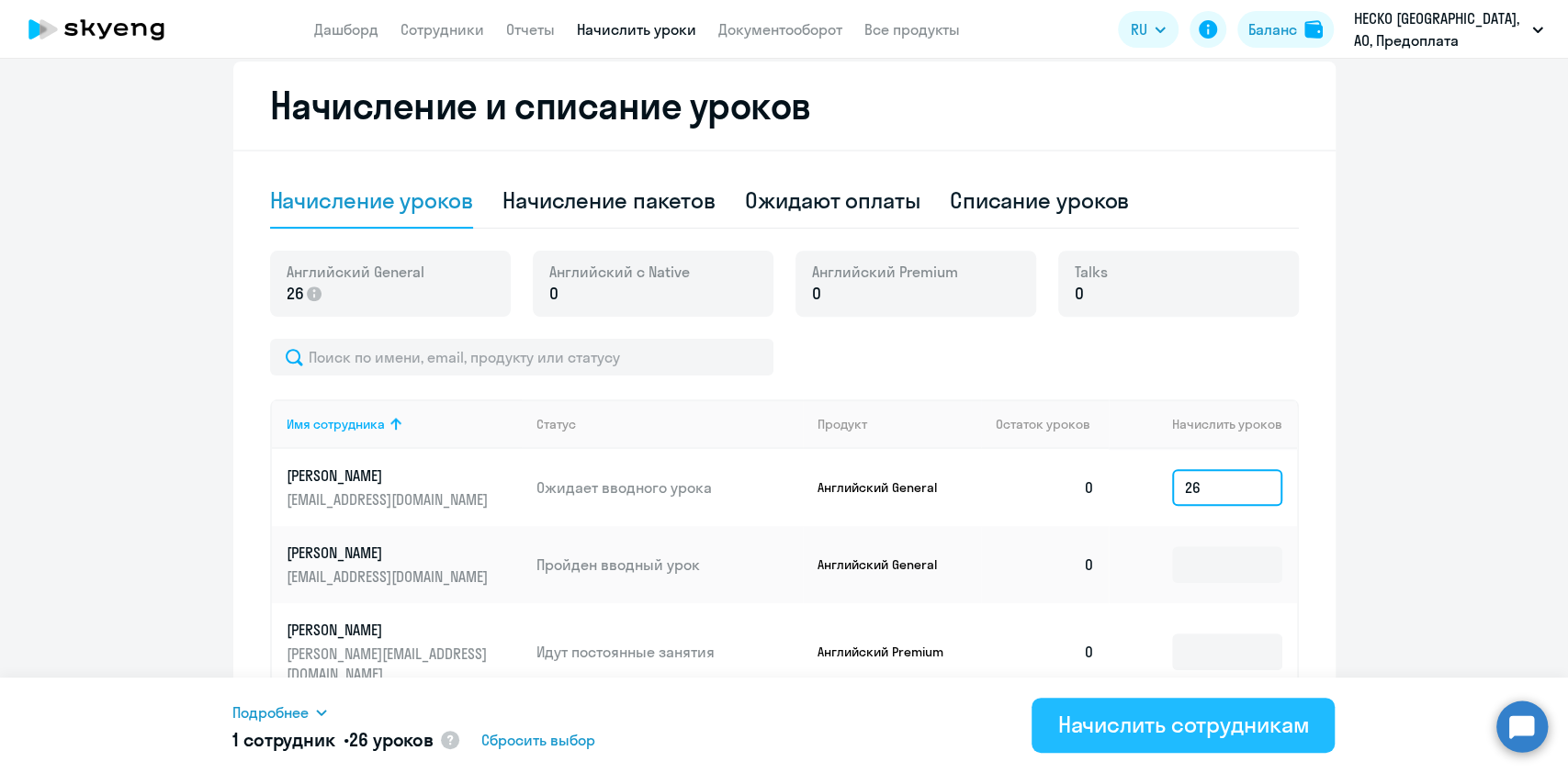
type input "26"
click at [1123, 722] on div "Начислить сотрудникам" at bounding box center [1184, 725] width 252 height 30
